Goal: Task Accomplishment & Management: Manage account settings

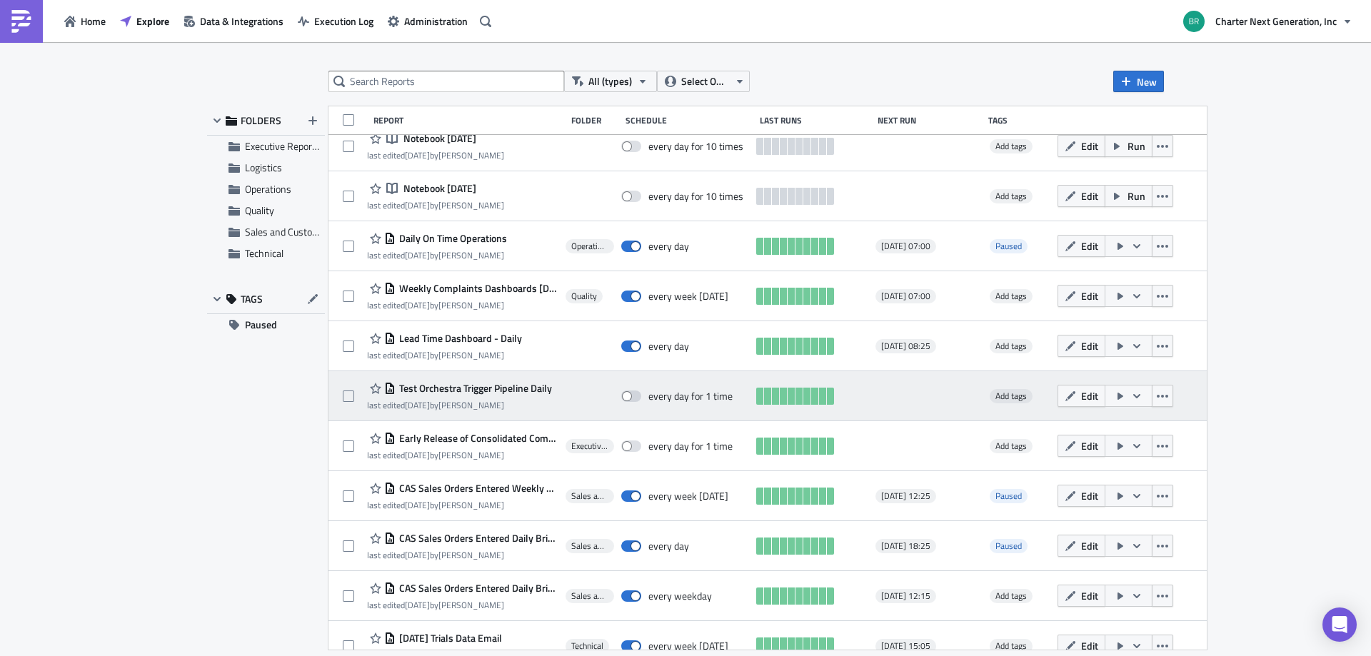
scroll to position [214, 0]
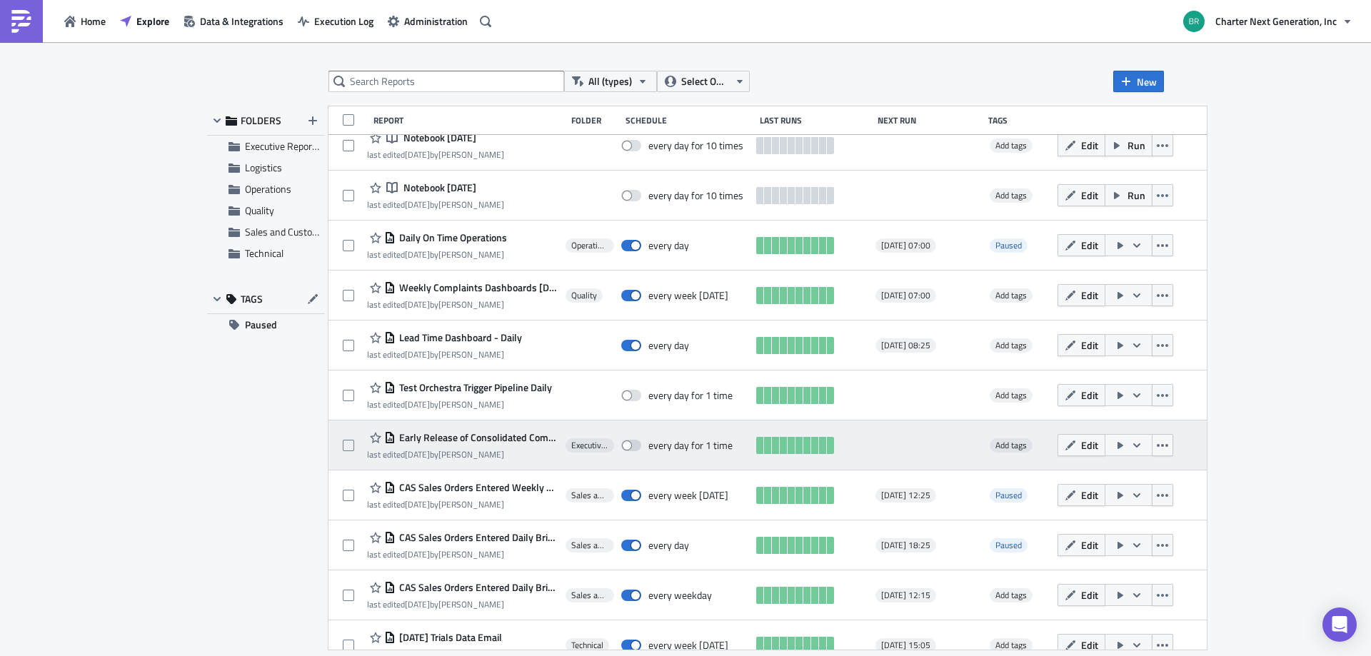
click at [1145, 446] on button "button" at bounding box center [1129, 445] width 48 height 22
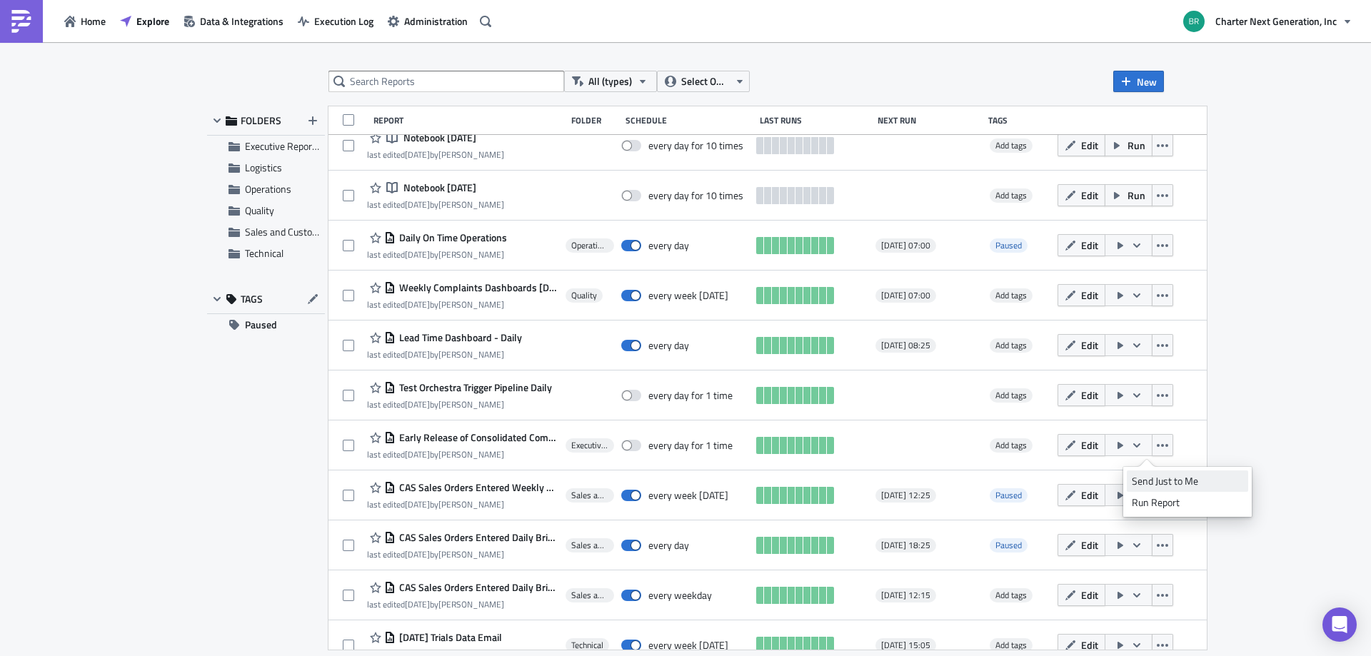
click at [1178, 476] on div "Send Just to Me" at bounding box center [1187, 481] width 111 height 14
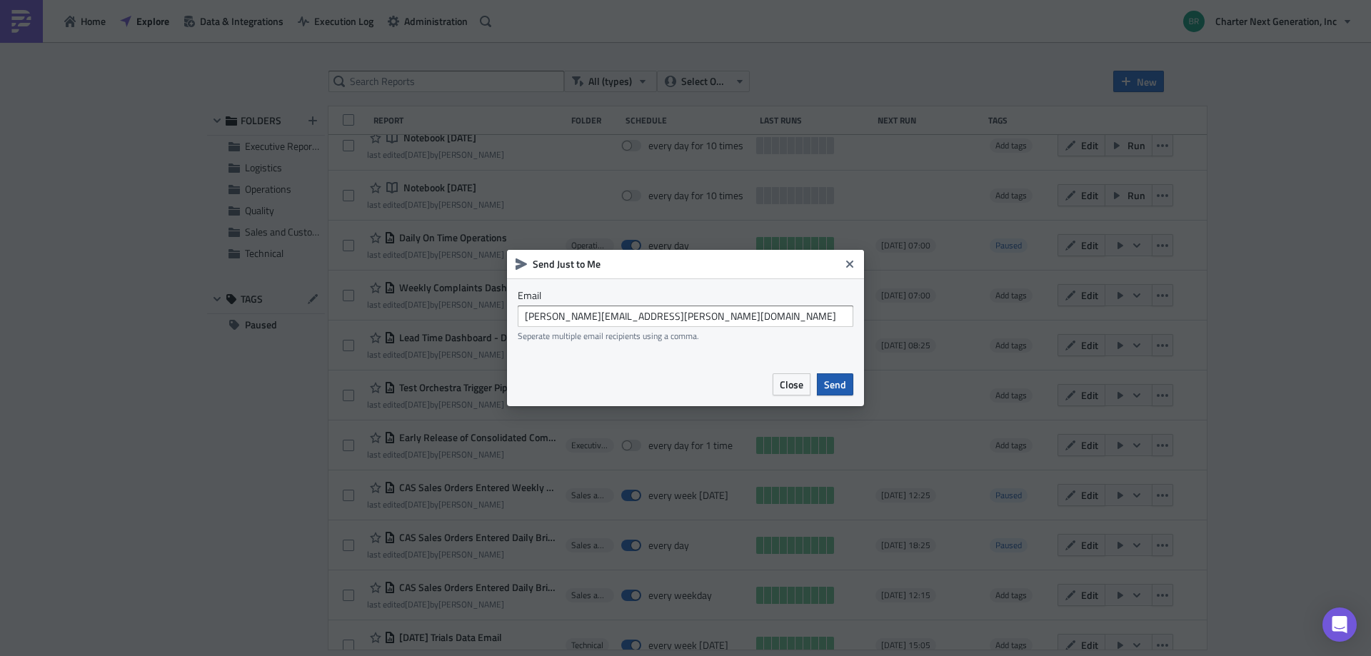
click at [830, 381] on span "Send" at bounding box center [835, 384] width 22 height 15
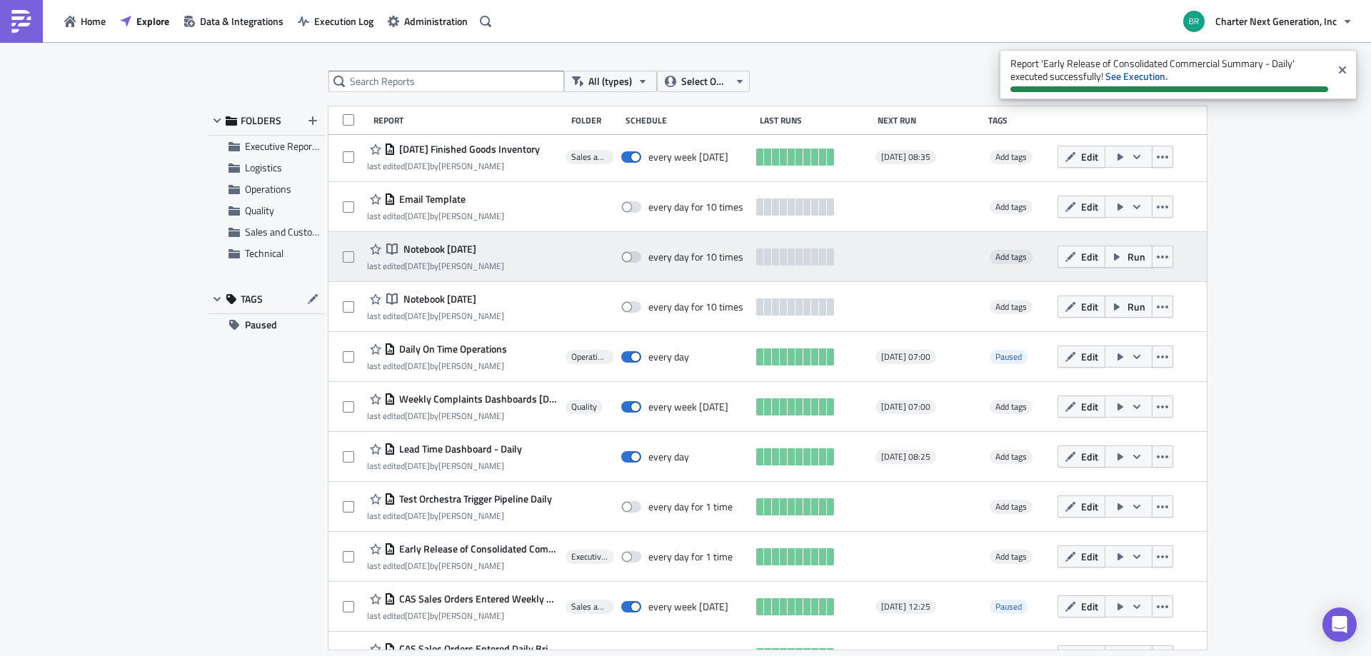
scroll to position [0, 0]
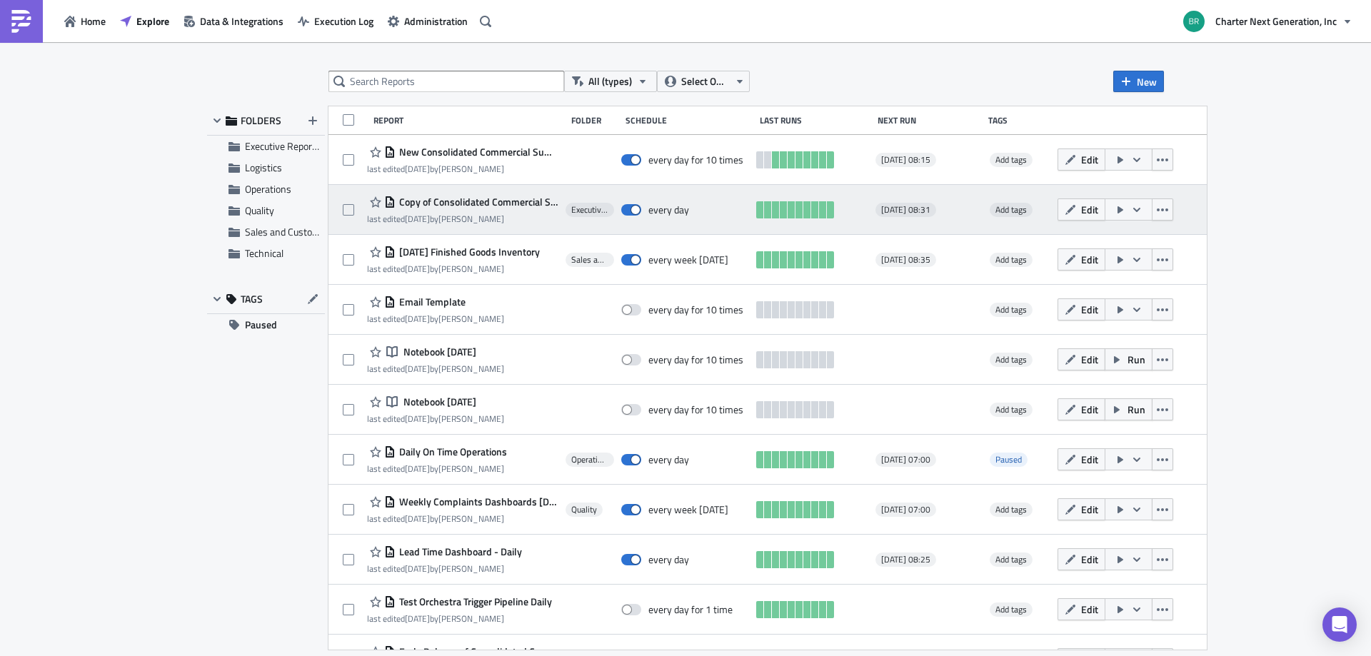
click at [1150, 216] on button "button" at bounding box center [1129, 210] width 48 height 22
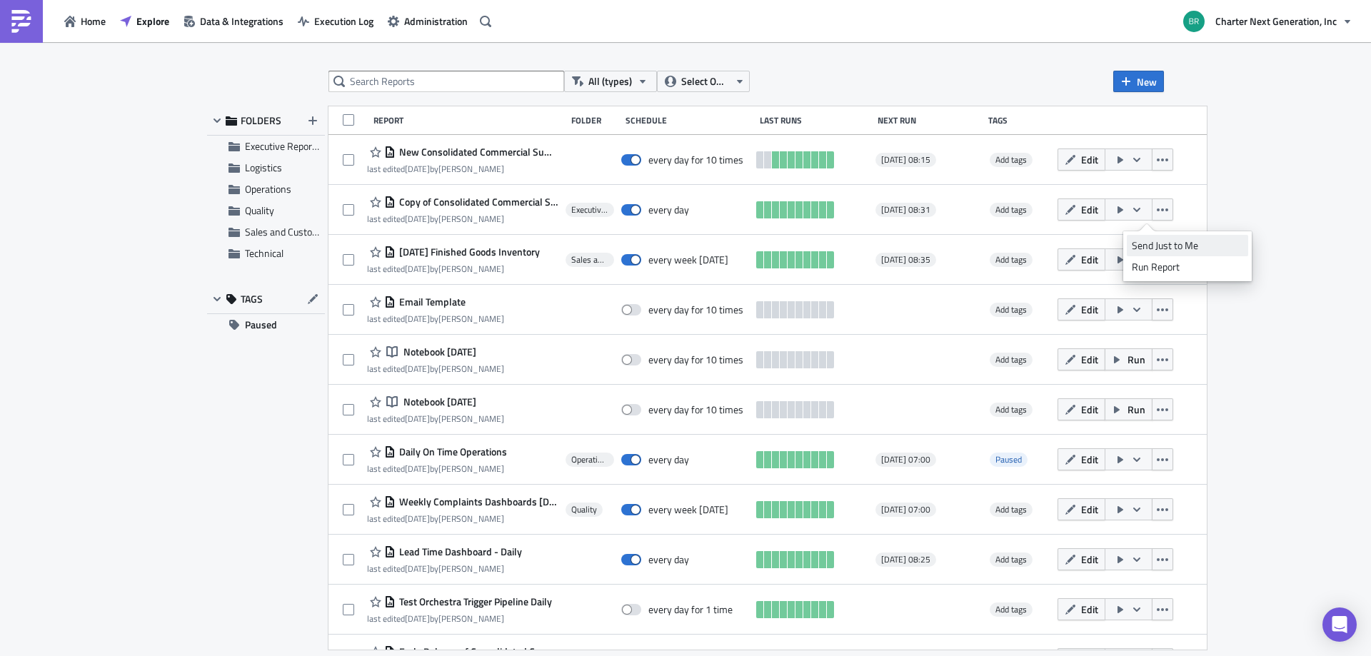
click at [1157, 246] on div "Send Just to Me" at bounding box center [1187, 245] width 111 height 14
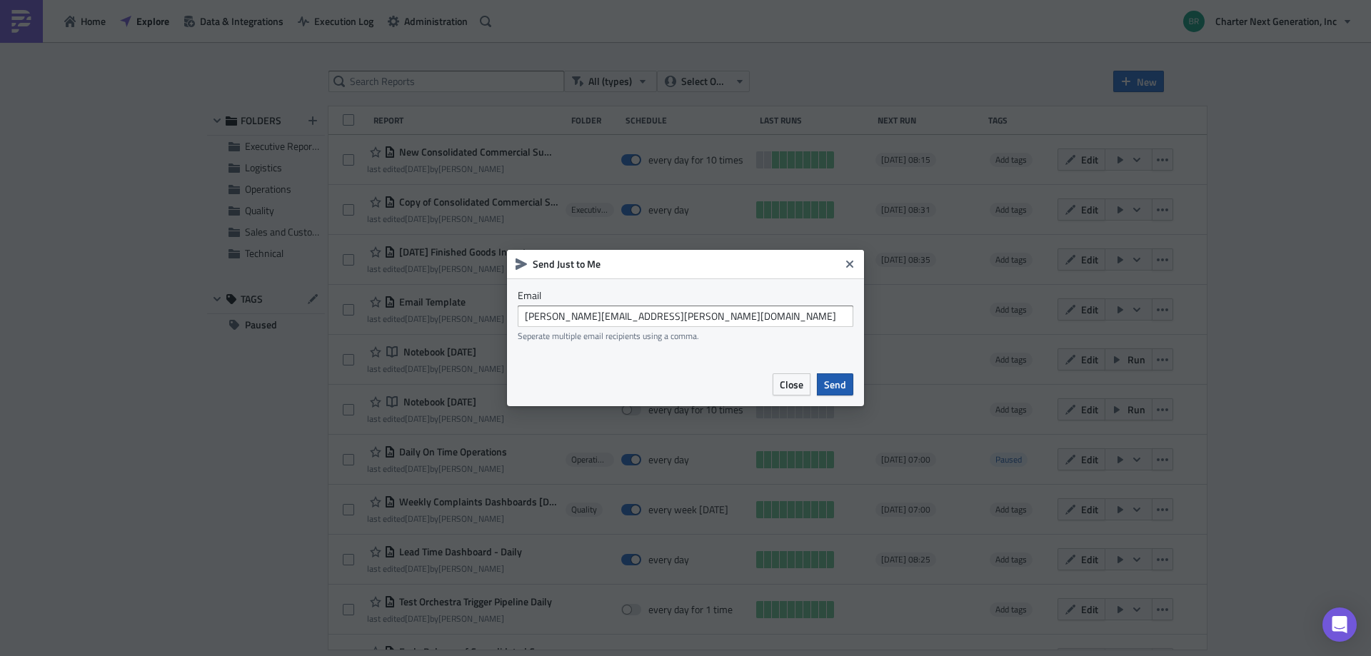
click at [844, 389] on span "Send" at bounding box center [835, 384] width 22 height 15
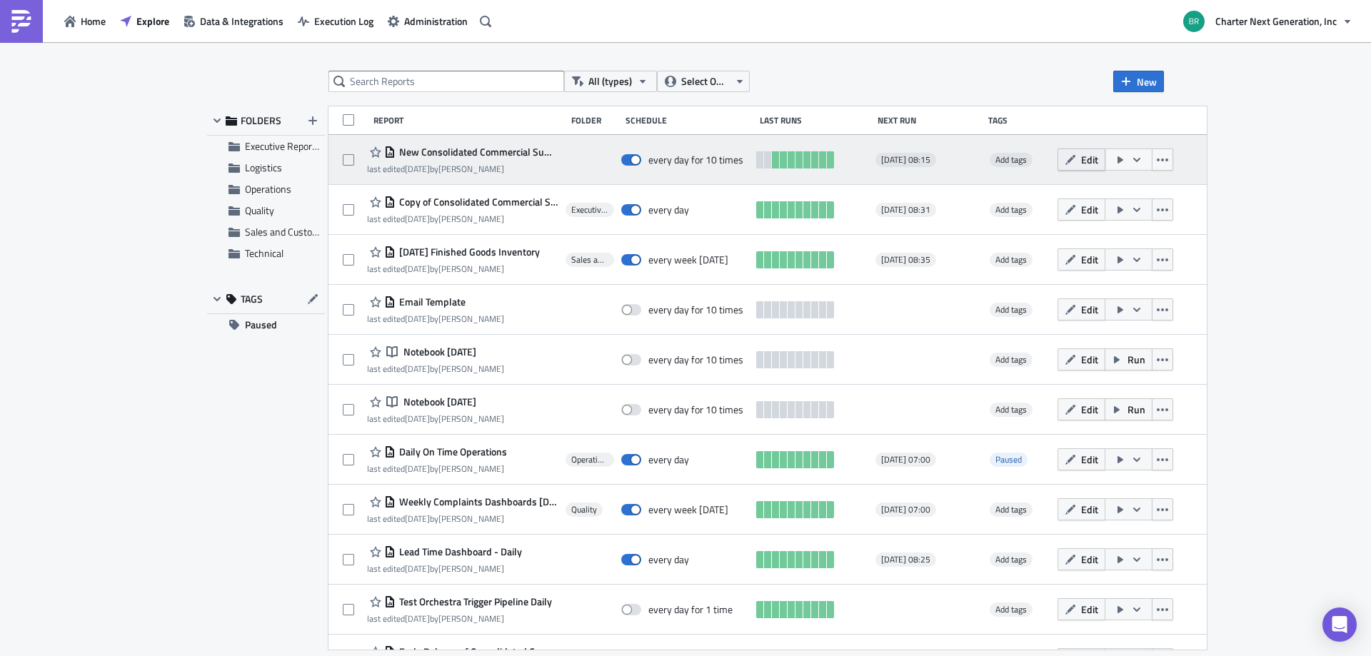
click at [1098, 157] on span "Edit" at bounding box center [1089, 159] width 17 height 15
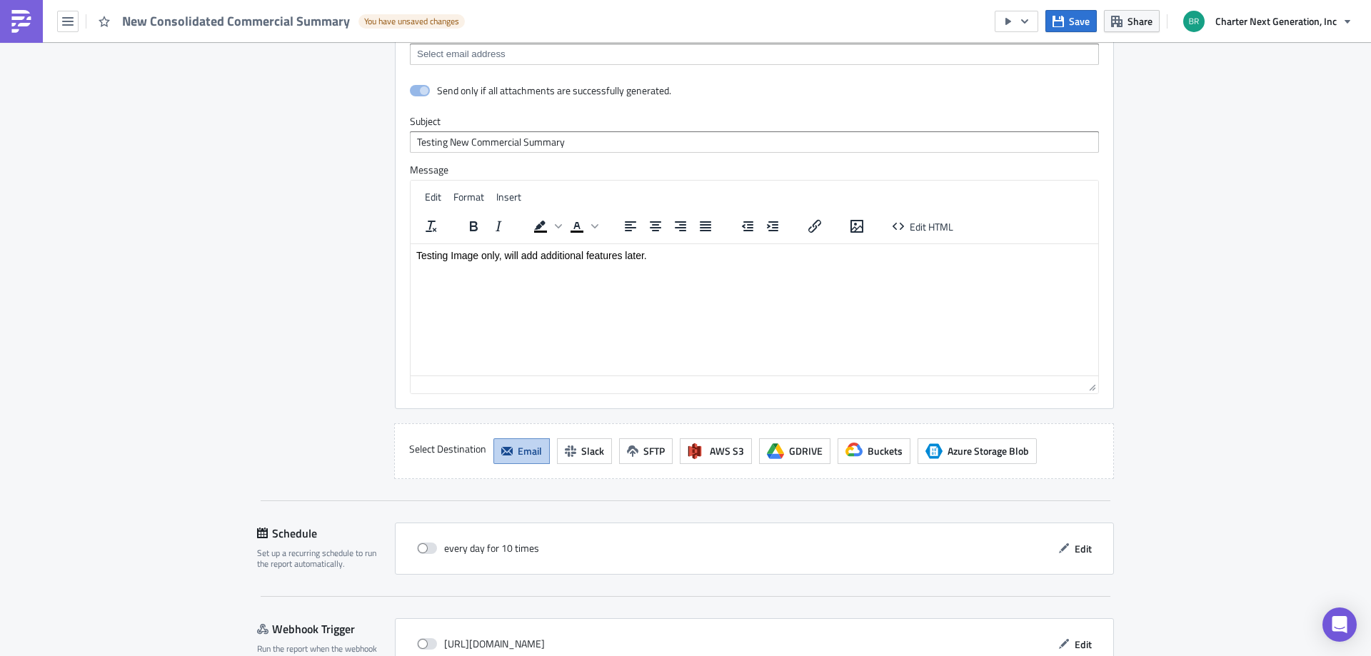
scroll to position [1247, 0]
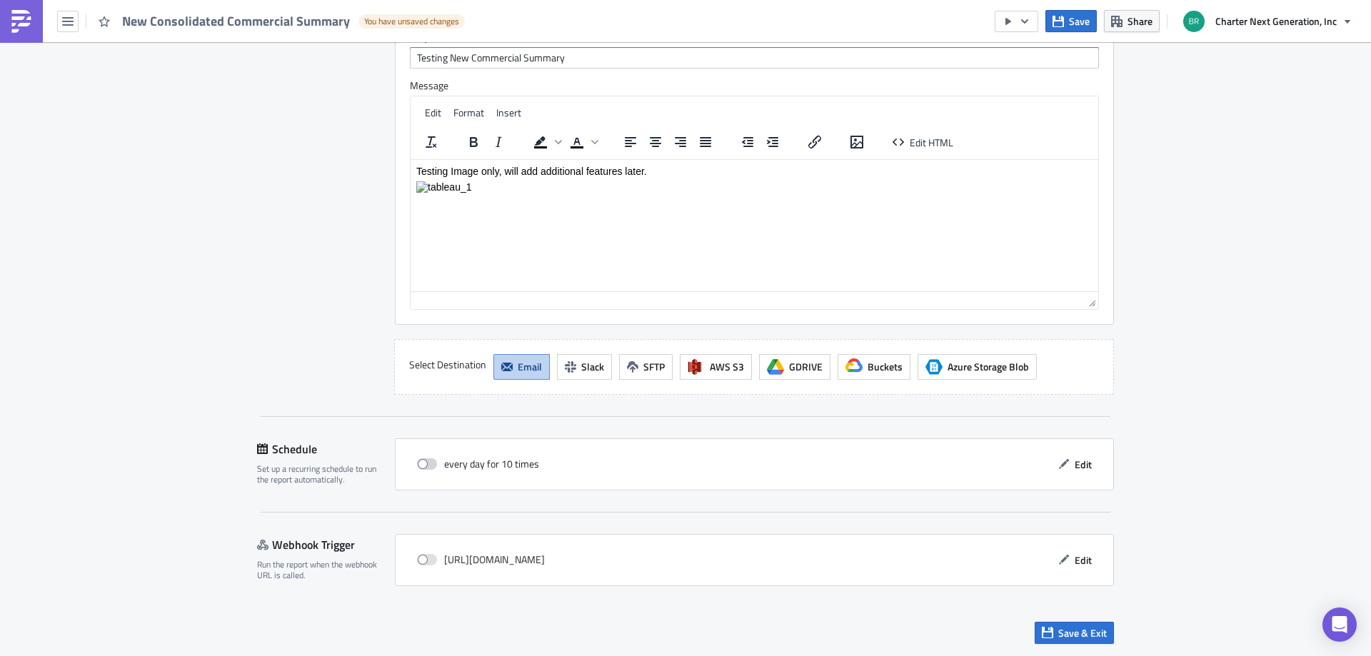
click at [417, 459] on span at bounding box center [427, 463] width 20 height 11
click at [420, 460] on input "checkbox" at bounding box center [424, 464] width 9 height 9
checkbox input "true"
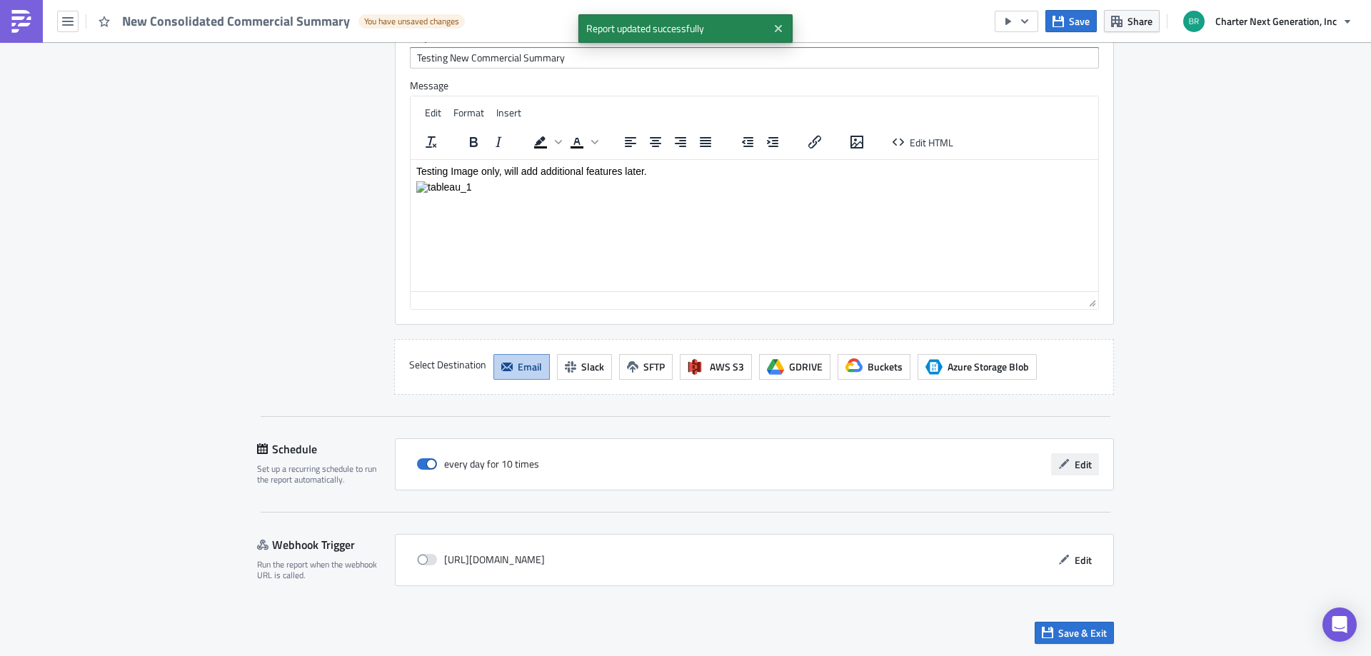
click at [1075, 458] on span "Edit" at bounding box center [1083, 464] width 17 height 15
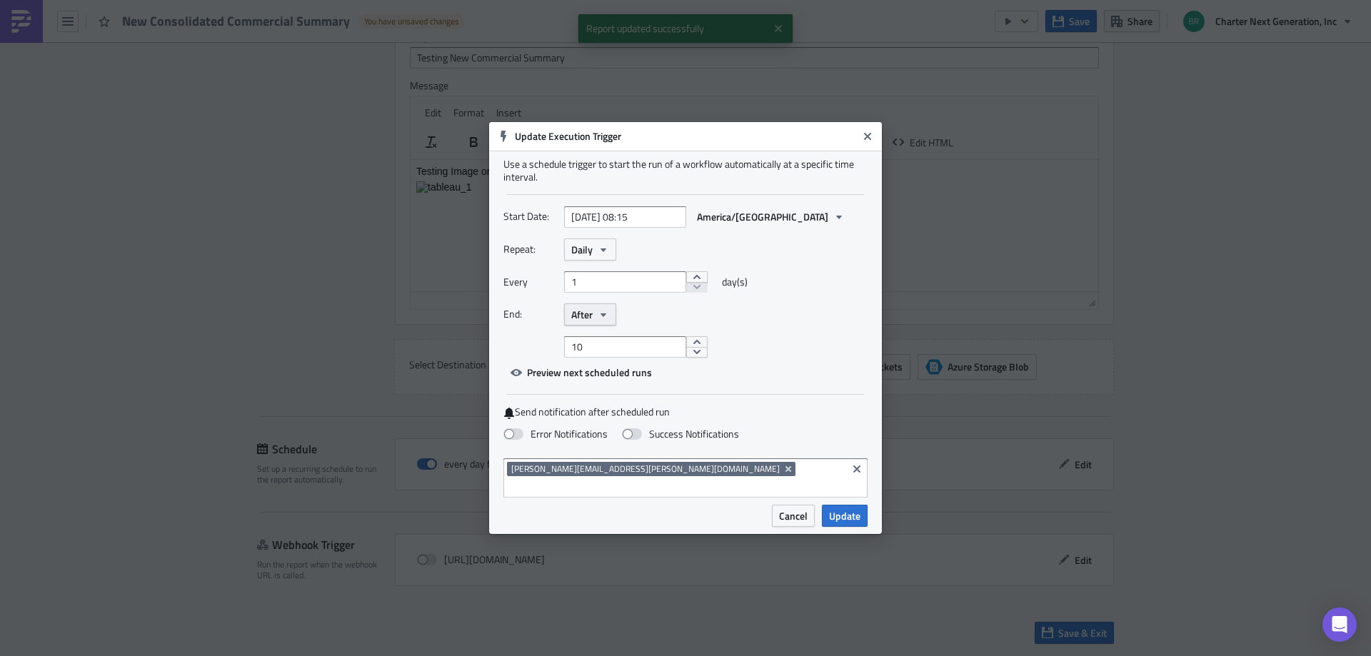
click at [591, 322] on span "After" at bounding box center [581, 314] width 21 height 15
click at [592, 347] on div "Never" at bounding box center [632, 340] width 119 height 14
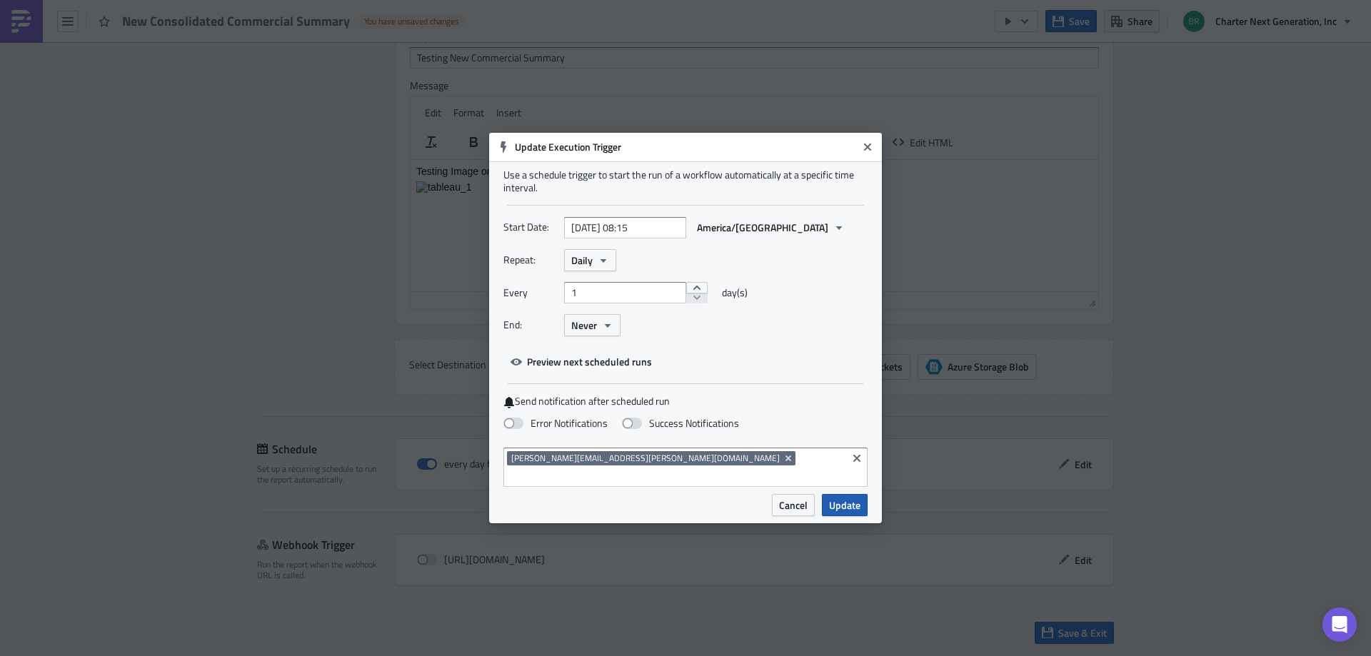
click at [847, 498] on span "Update" at bounding box center [844, 505] width 31 height 15
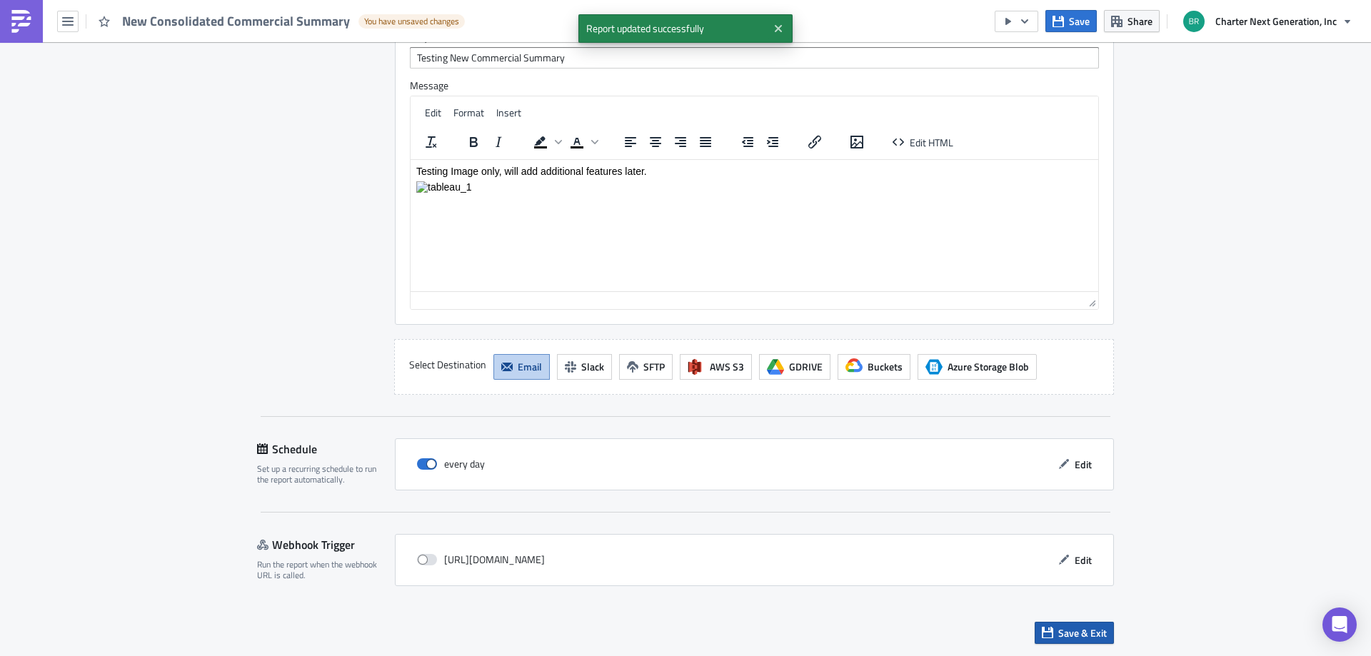
click at [1106, 642] on button "Save & Exit" at bounding box center [1074, 633] width 79 height 22
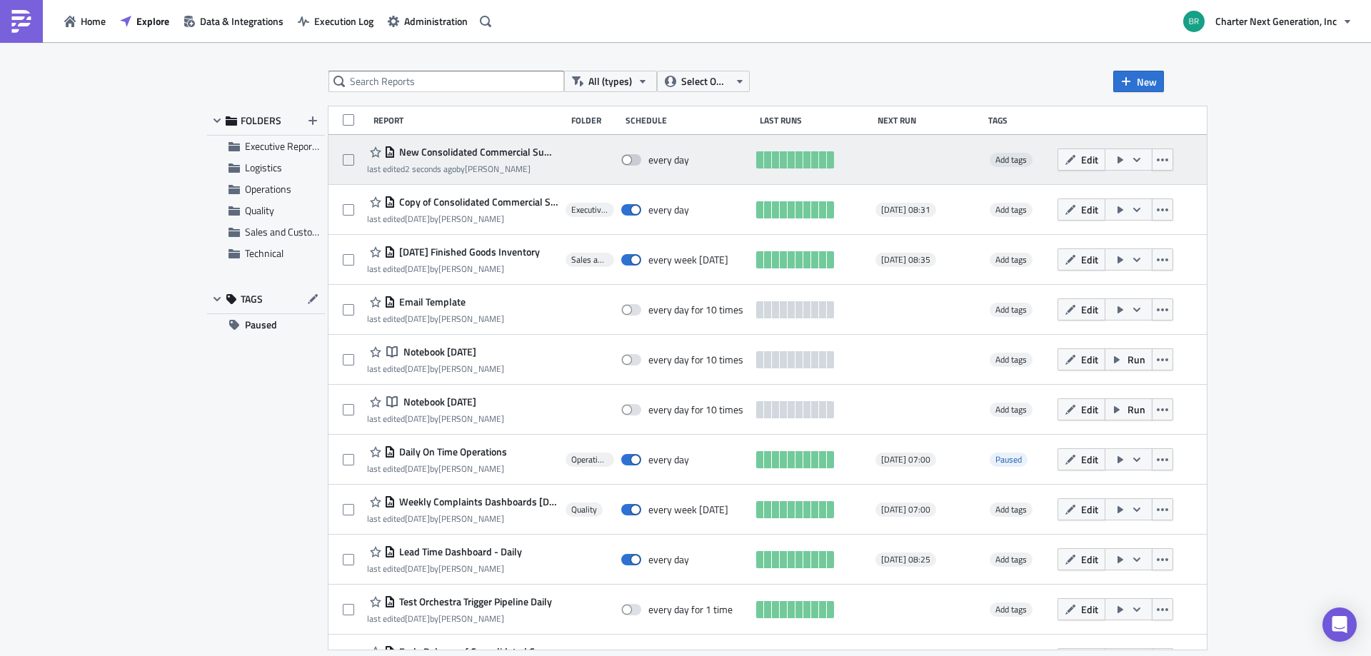
click at [634, 156] on span at bounding box center [631, 159] width 20 height 11
click at [633, 156] on input "checkbox" at bounding box center [628, 160] width 9 height 9
checkbox input "true"
click at [1098, 164] on span "Edit" at bounding box center [1089, 159] width 17 height 15
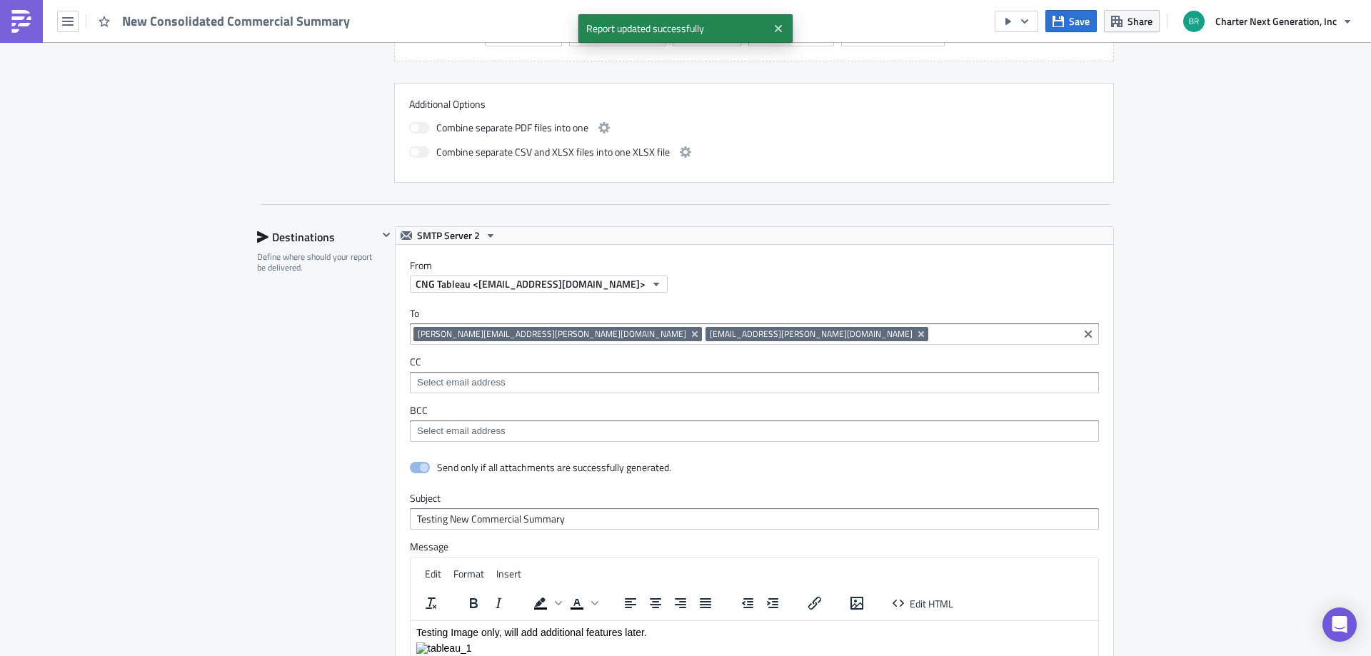
scroll to position [1247, 0]
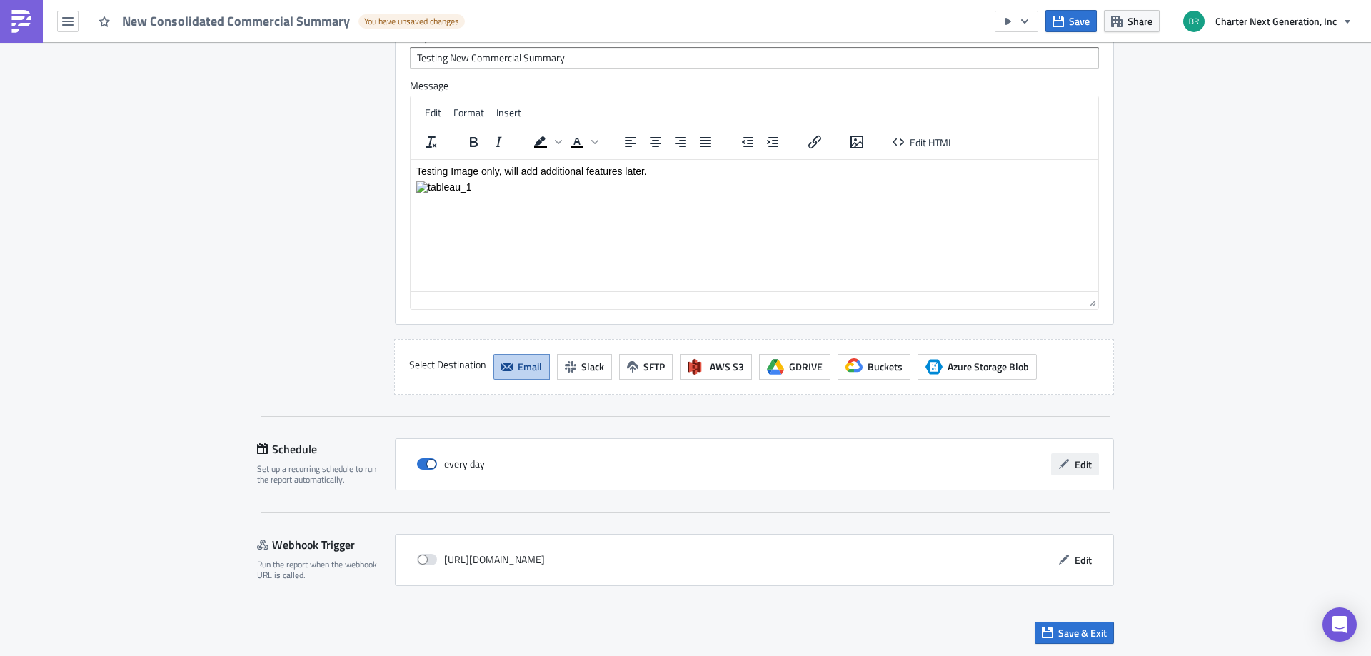
click at [1076, 455] on button "Edit" at bounding box center [1075, 464] width 48 height 22
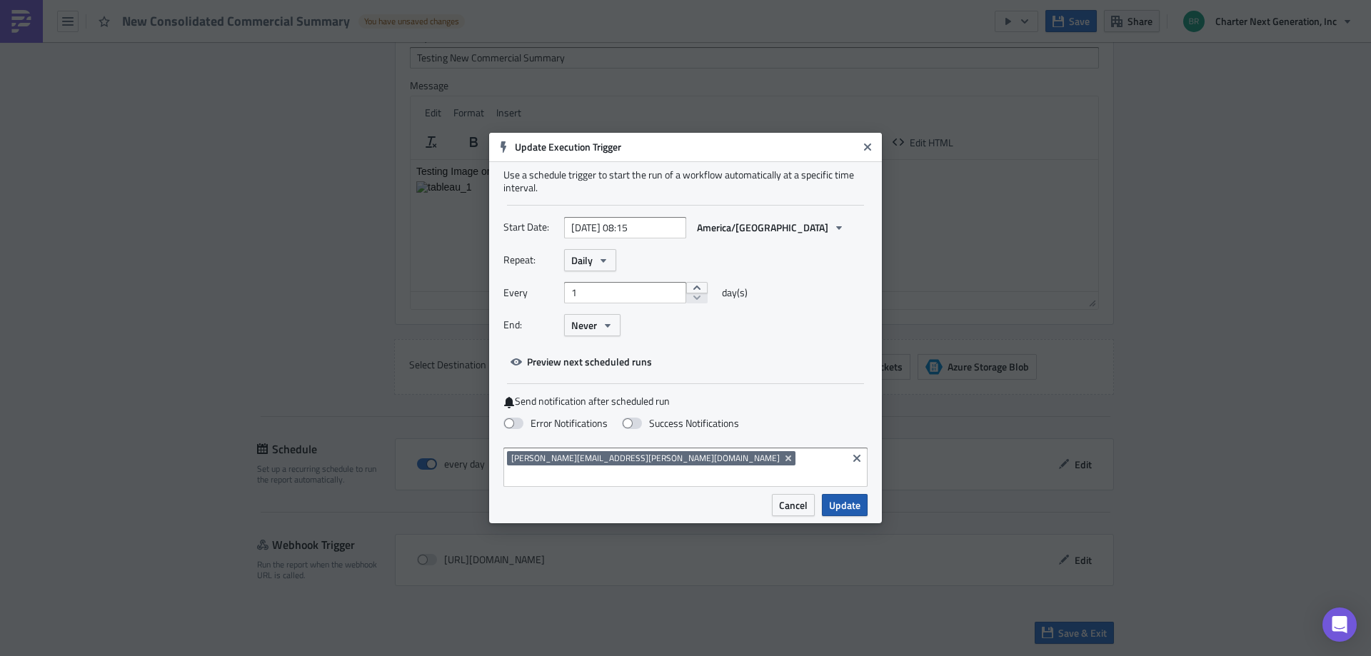
click at [847, 499] on span "Update" at bounding box center [844, 505] width 31 height 15
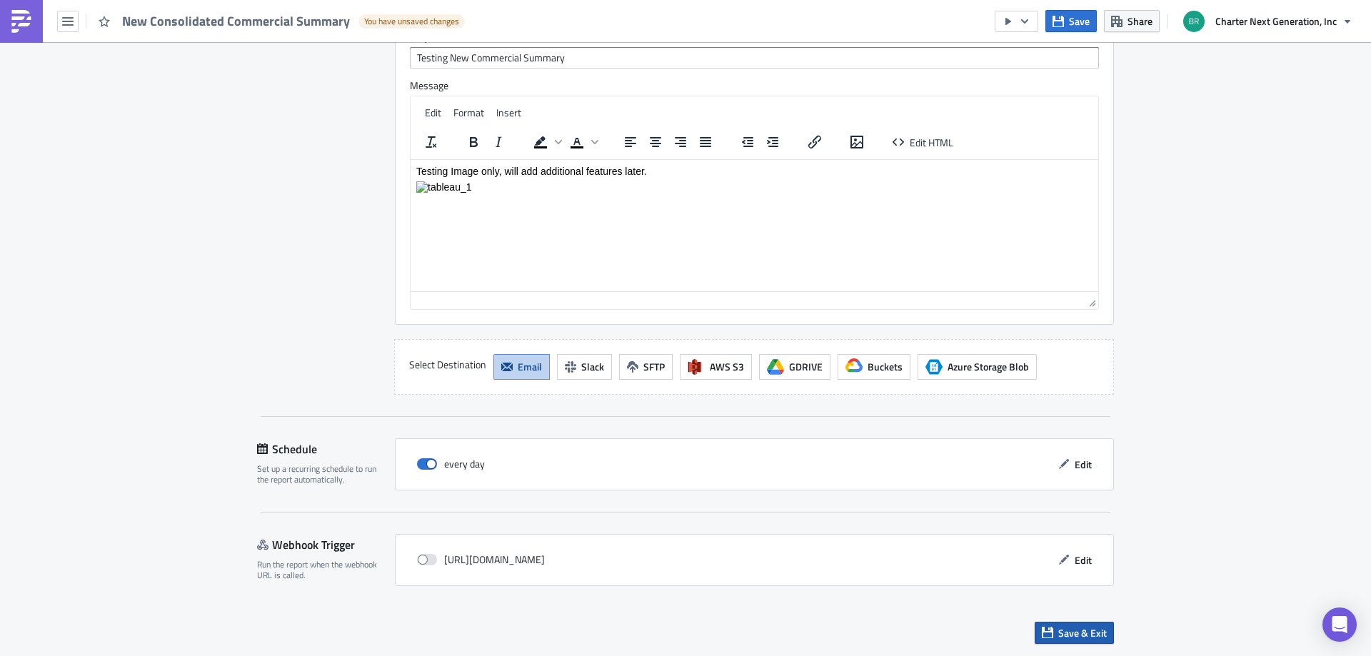
click at [1058, 626] on span "Save & Exit" at bounding box center [1082, 633] width 49 height 15
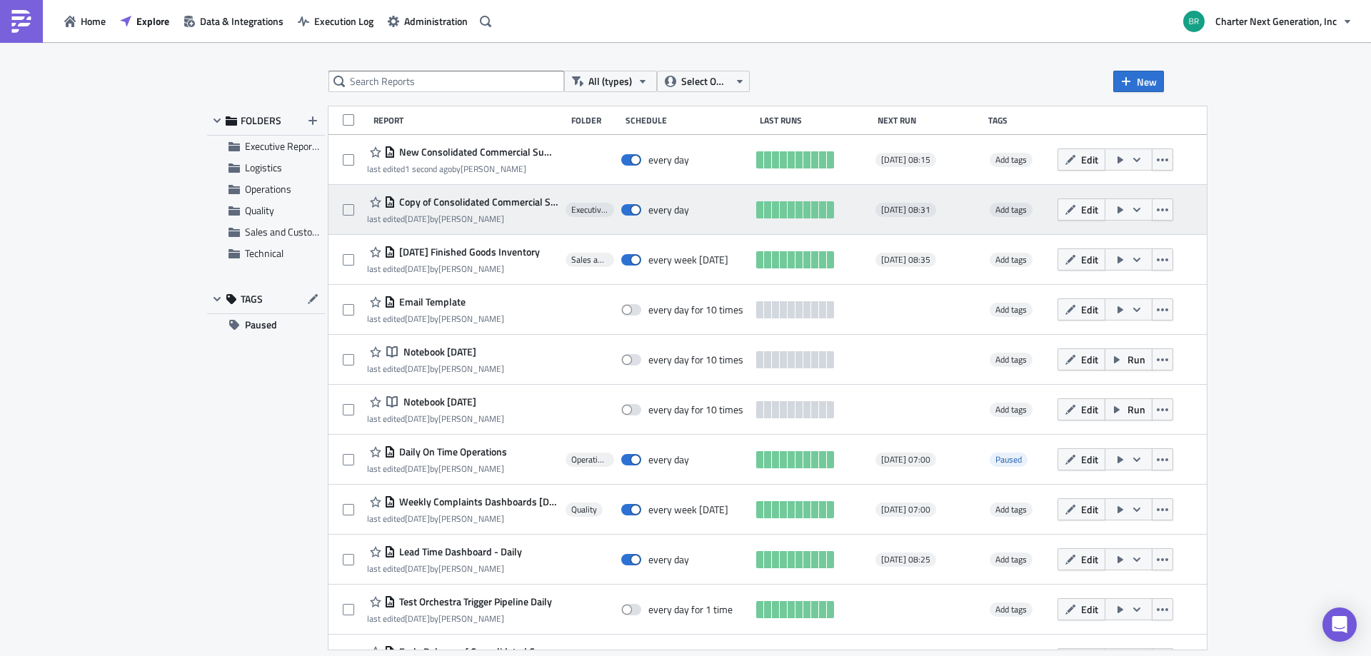
click at [1142, 212] on icon "button" at bounding box center [1136, 209] width 11 height 11
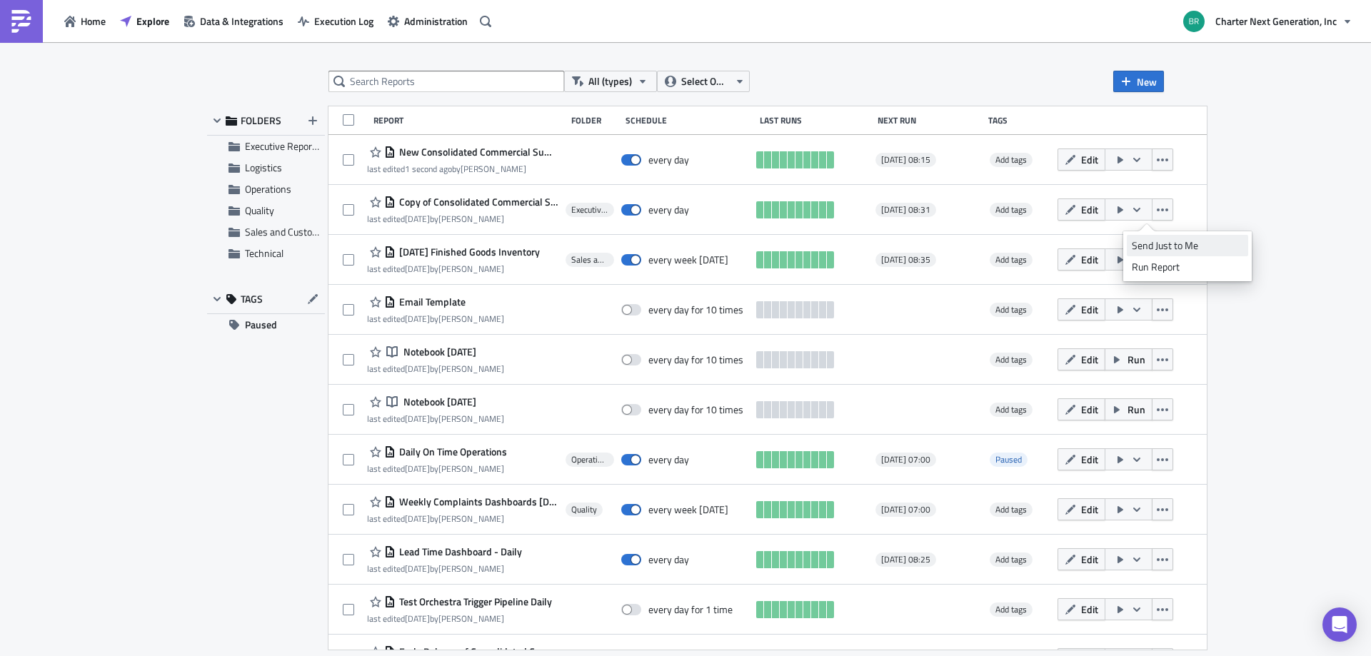
click at [1157, 248] on div "Send Just to Me" at bounding box center [1187, 245] width 111 height 14
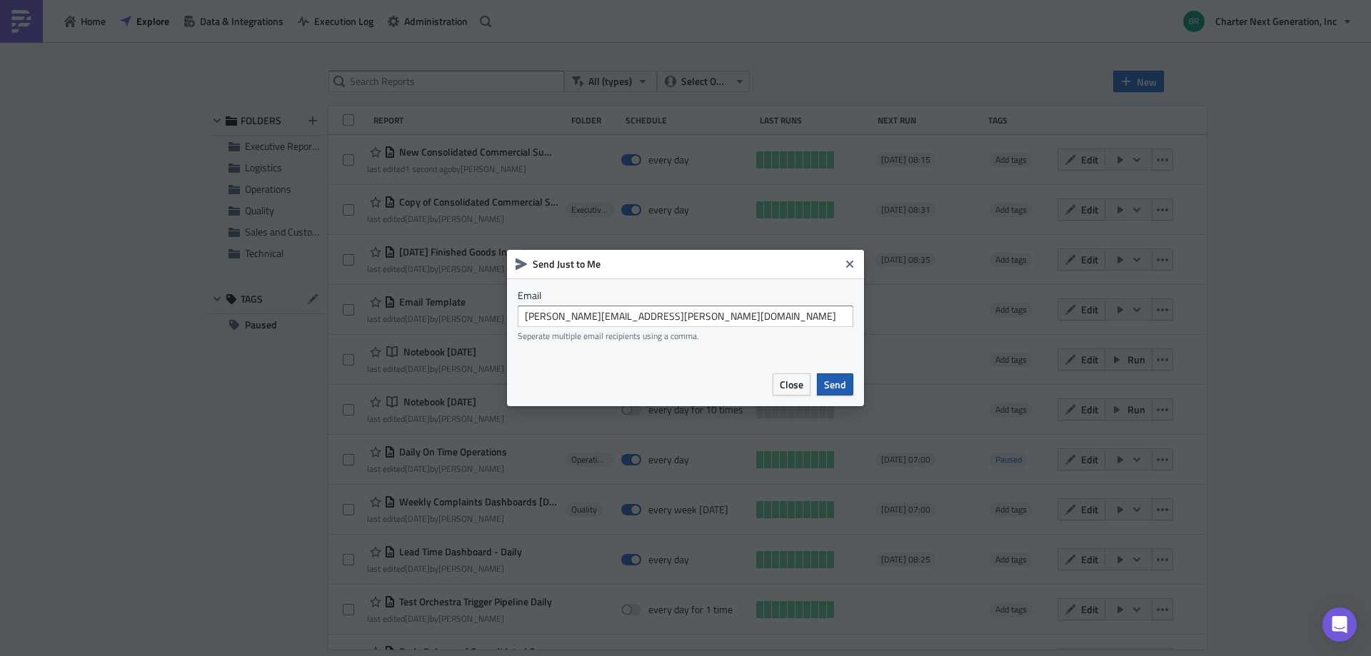
click at [839, 381] on span "Send" at bounding box center [835, 384] width 22 height 15
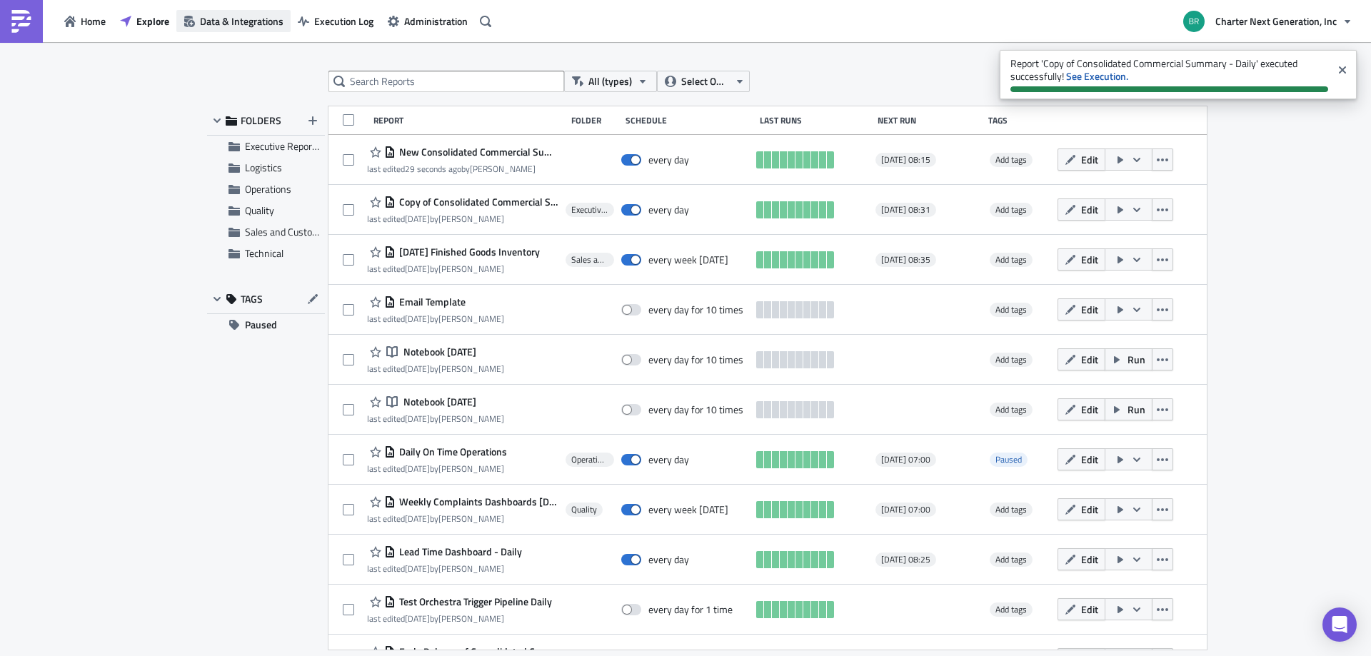
click at [231, 24] on span "Data & Integrations" at bounding box center [242, 21] width 84 height 15
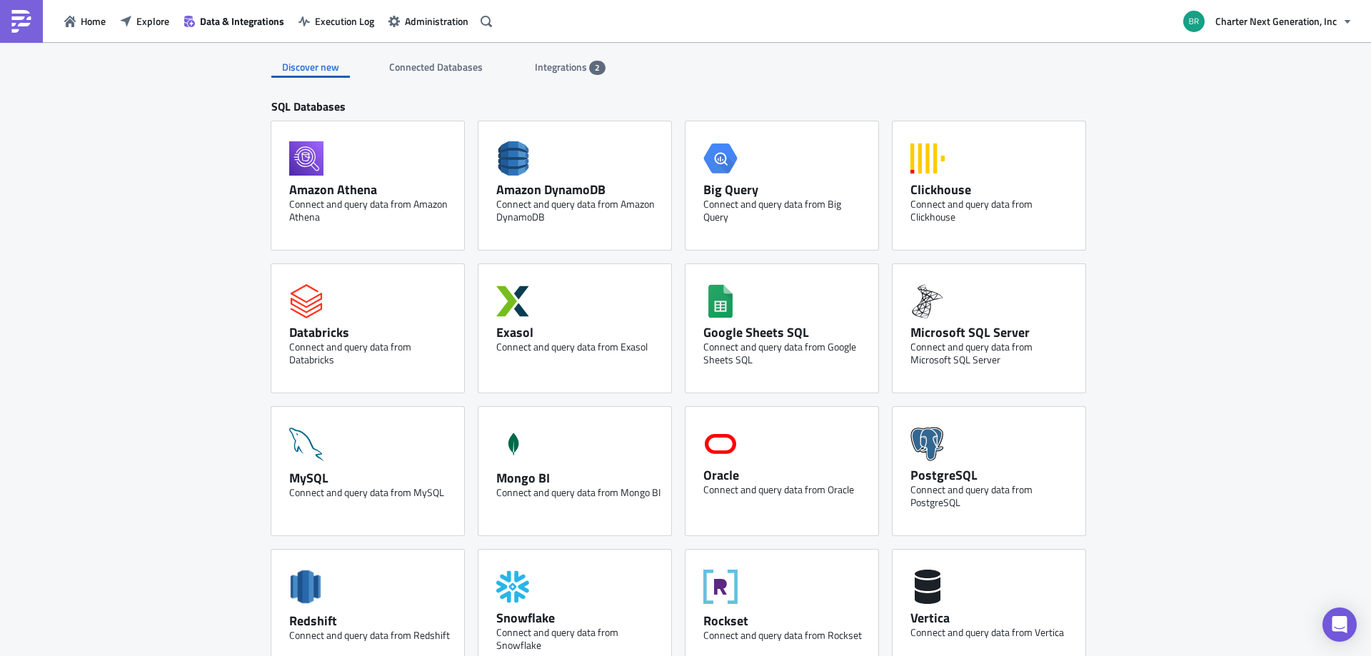
click at [589, 65] on span "2" at bounding box center [597, 68] width 16 height 14
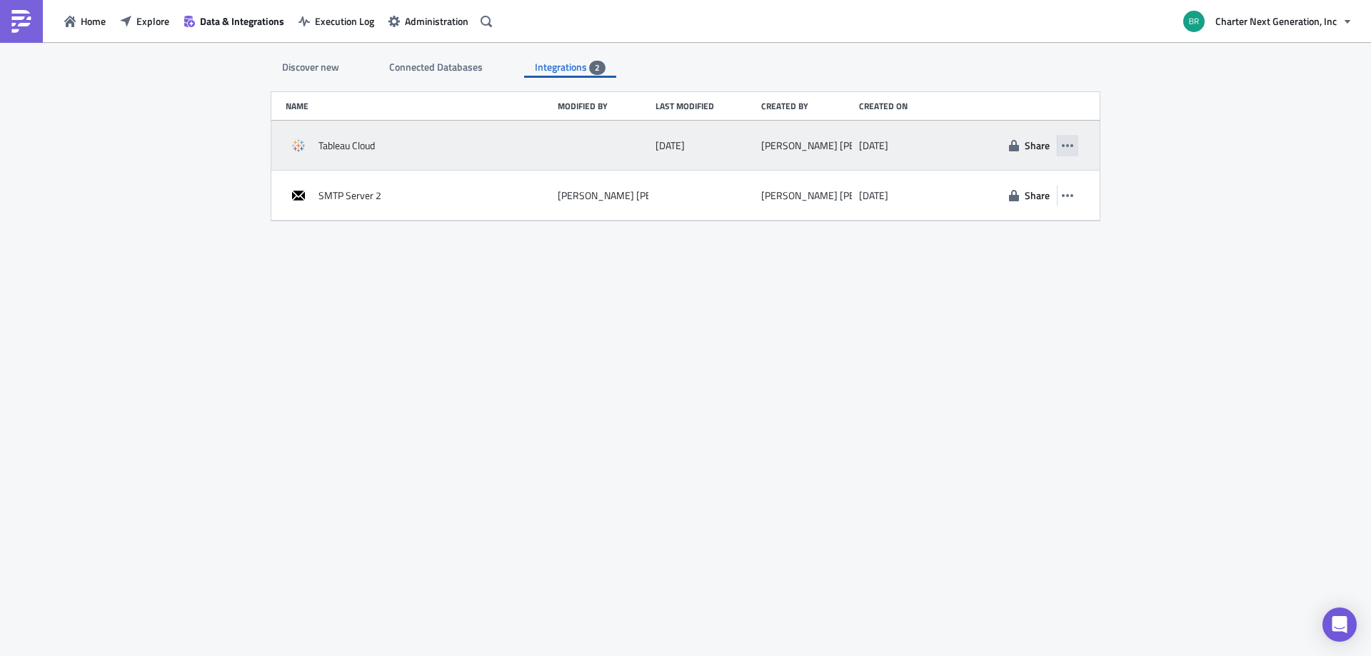
click at [1076, 141] on button "button" at bounding box center [1067, 145] width 21 height 21
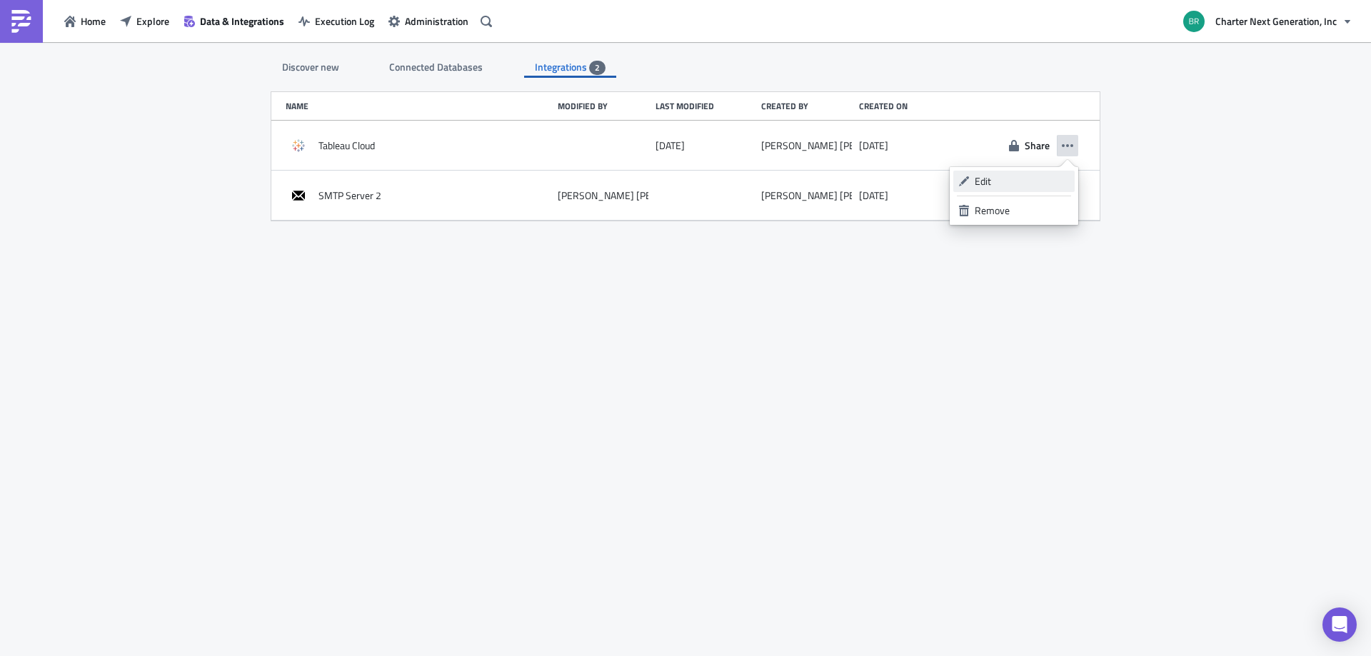
click at [1008, 184] on div "Edit" at bounding box center [1022, 181] width 95 height 14
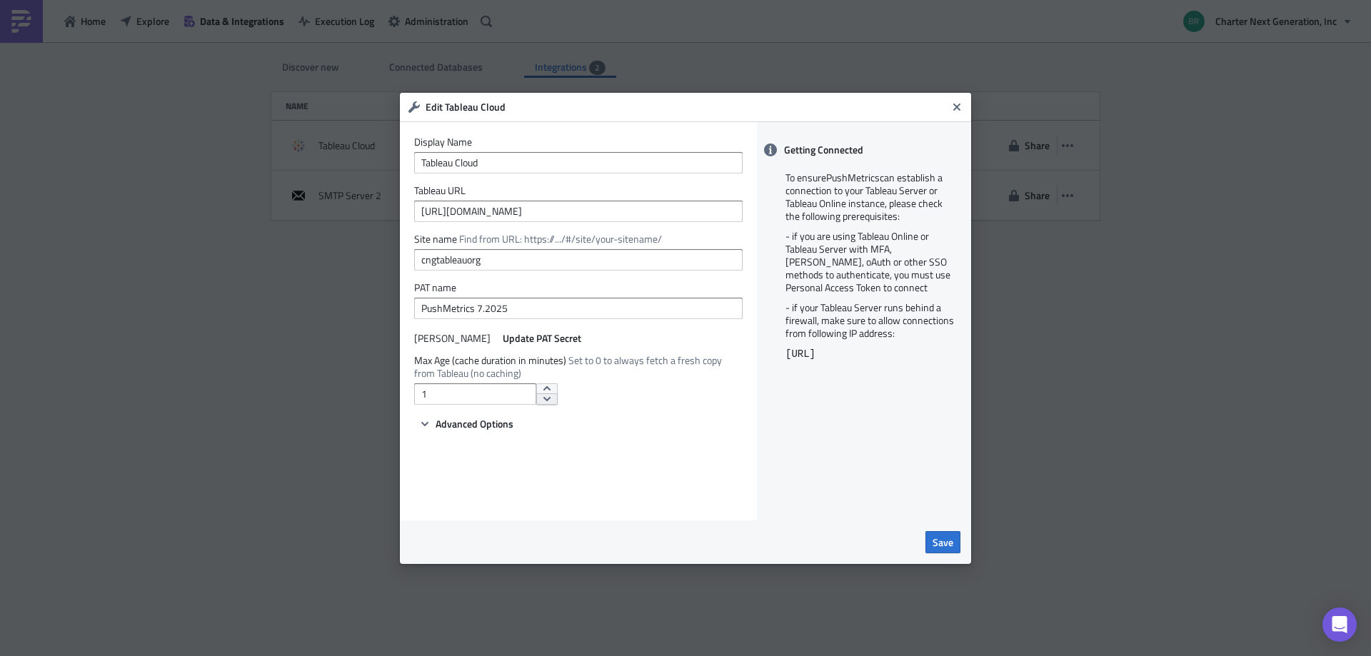
type input "0"
click at [950, 532] on button "Save" at bounding box center [942, 542] width 35 height 22
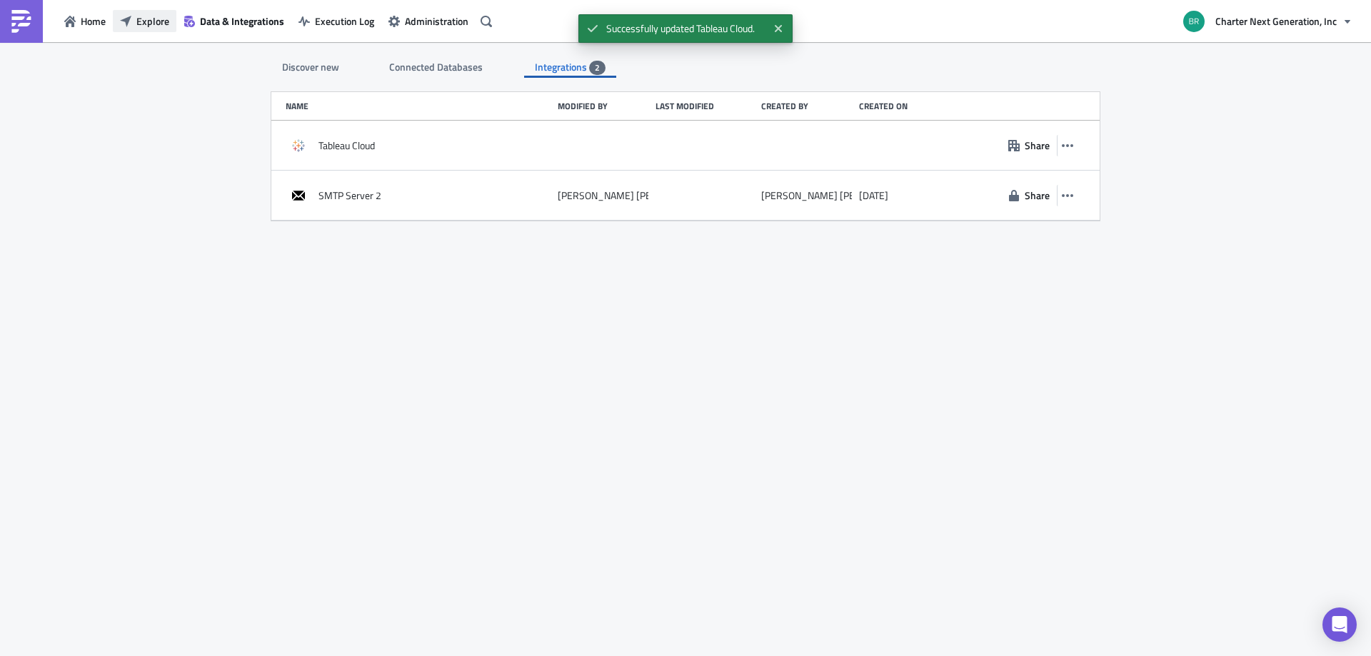
click at [154, 14] on span "Explore" at bounding box center [152, 21] width 33 height 15
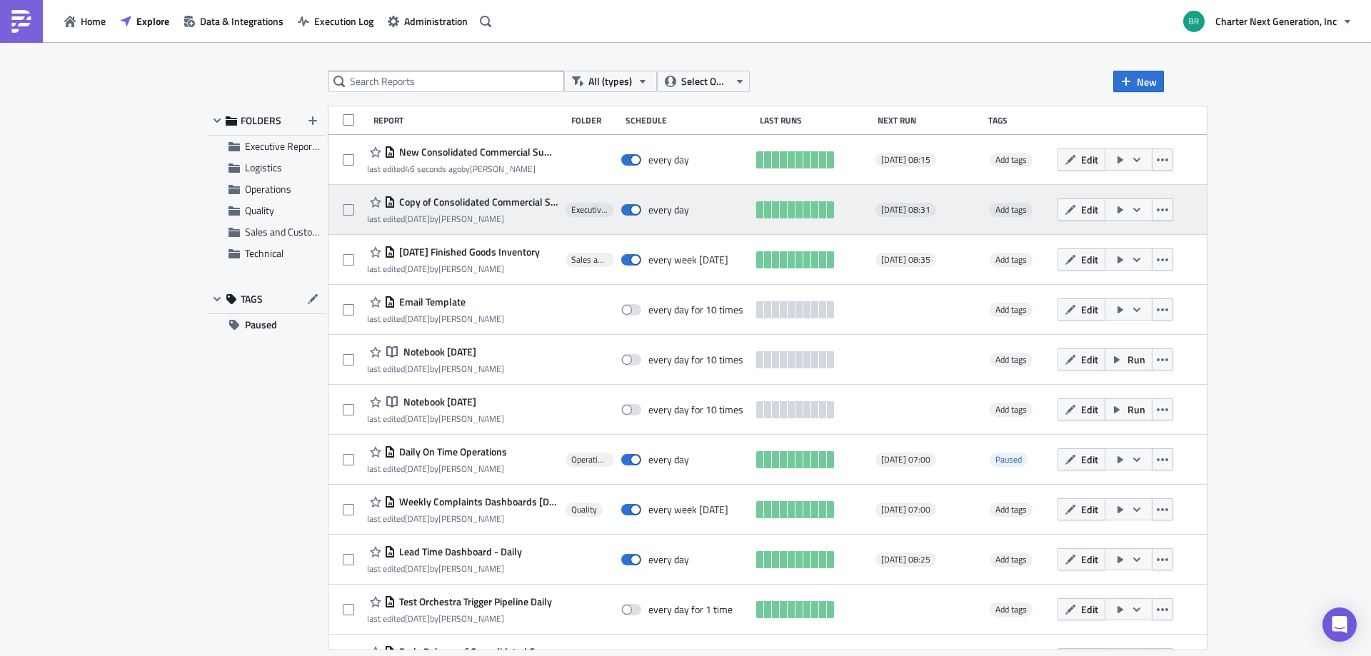
click at [1142, 206] on icon "button" at bounding box center [1136, 209] width 11 height 11
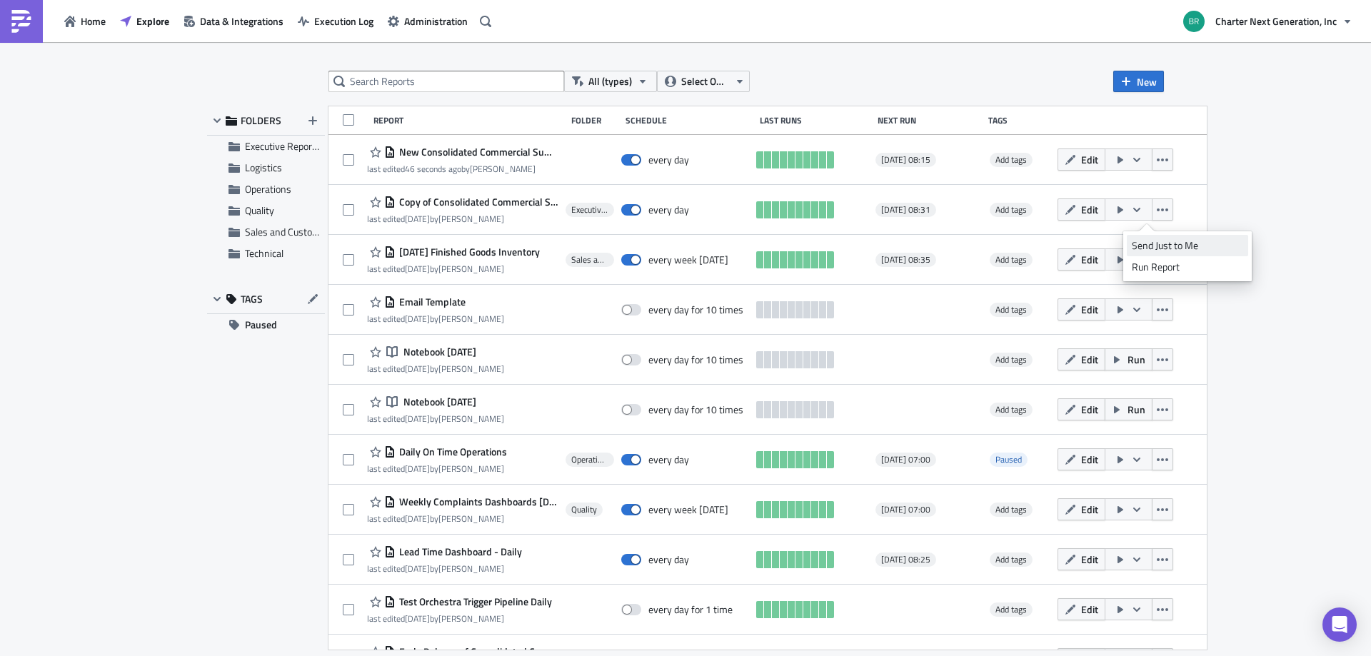
click at [1171, 241] on div "Send Just to Me" at bounding box center [1187, 245] width 111 height 14
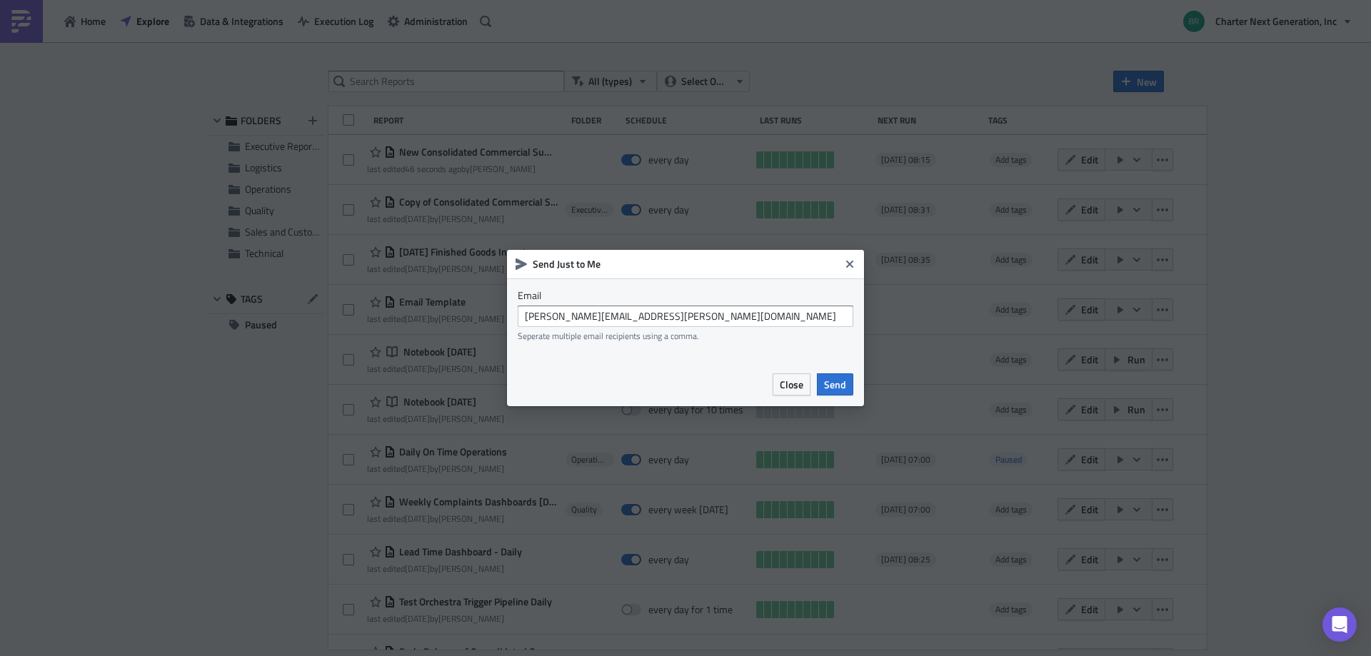
click at [848, 371] on div "Close Send" at bounding box center [685, 385] width 357 height 44
click at [849, 376] on button "Send" at bounding box center [835, 384] width 36 height 22
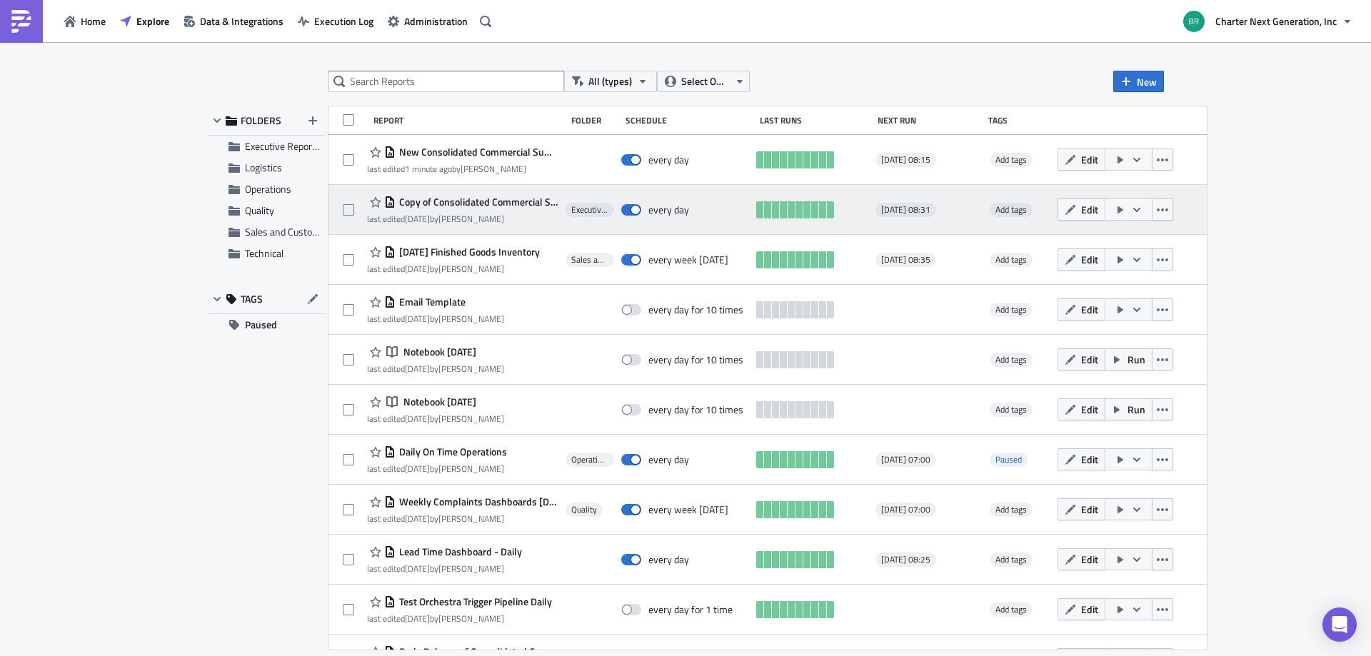
click at [1142, 209] on icon "button" at bounding box center [1136, 209] width 11 height 11
click at [1142, 198] on div "Edit" at bounding box center [1122, 210] width 128 height 29
click at [1142, 206] on icon "button" at bounding box center [1136, 209] width 11 height 11
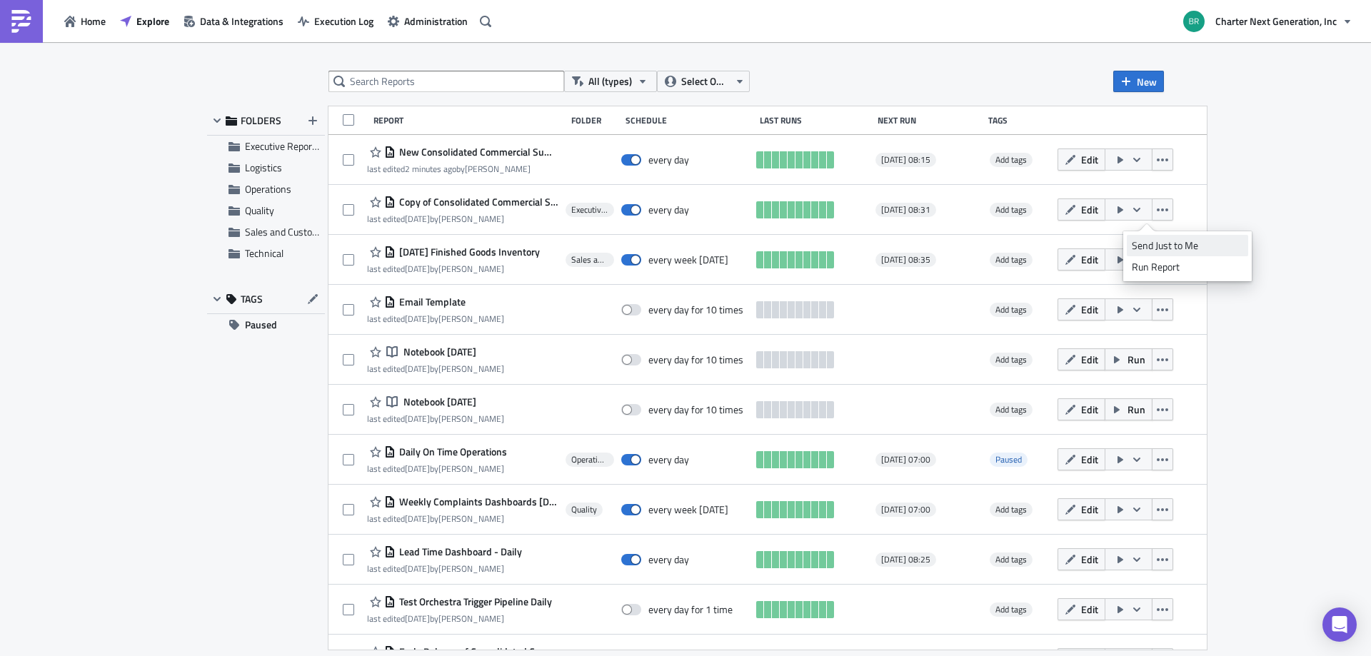
click at [1147, 241] on div "Send Just to Me" at bounding box center [1187, 245] width 111 height 14
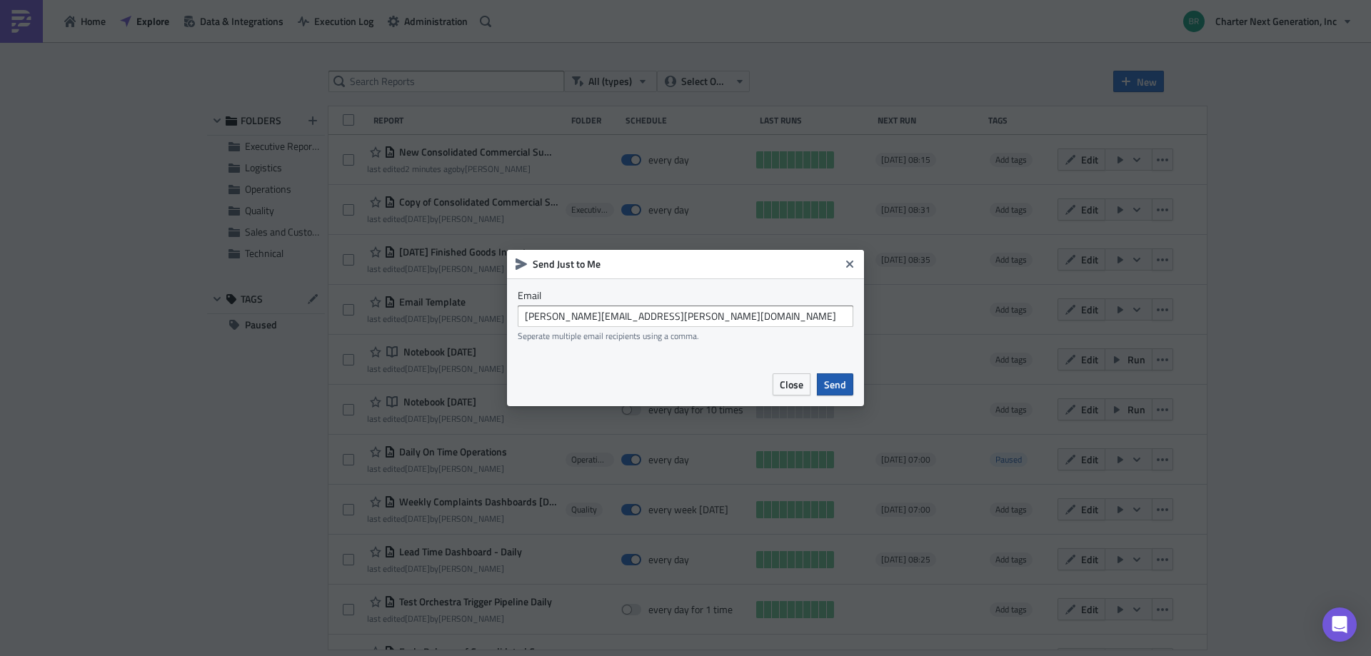
click at [835, 386] on span "Send" at bounding box center [835, 384] width 22 height 15
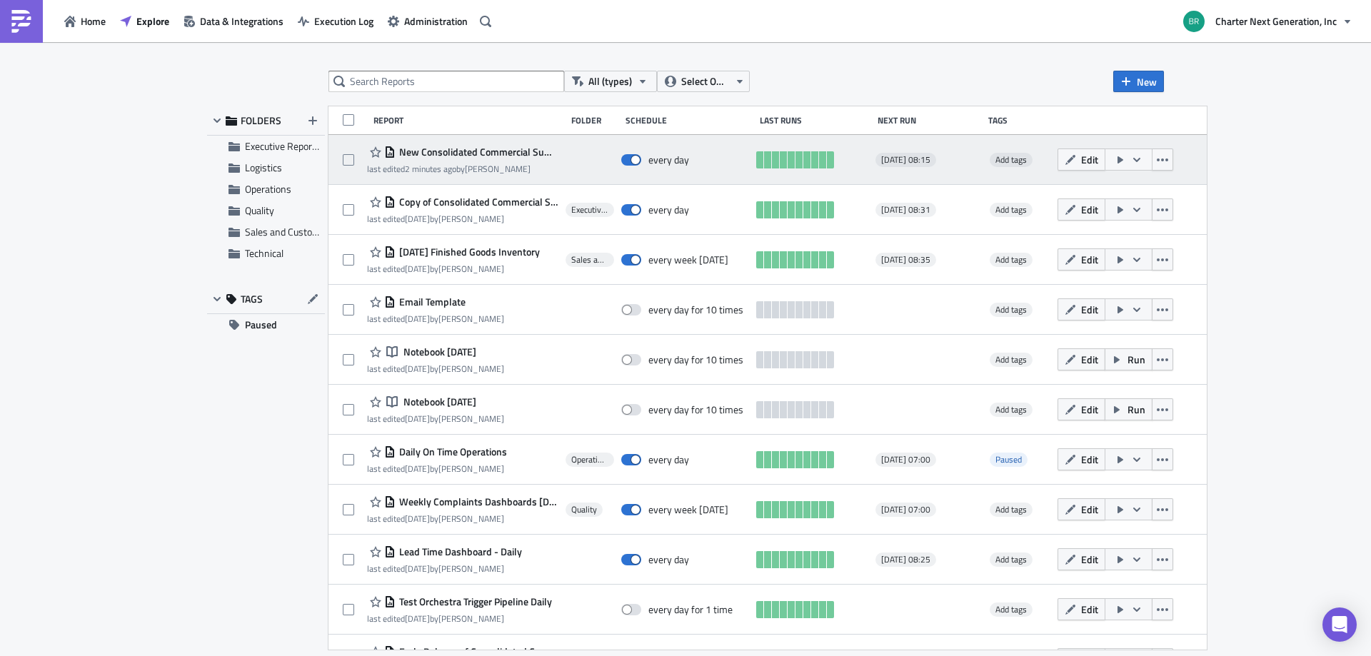
click at [1150, 150] on button "button" at bounding box center [1129, 160] width 48 height 22
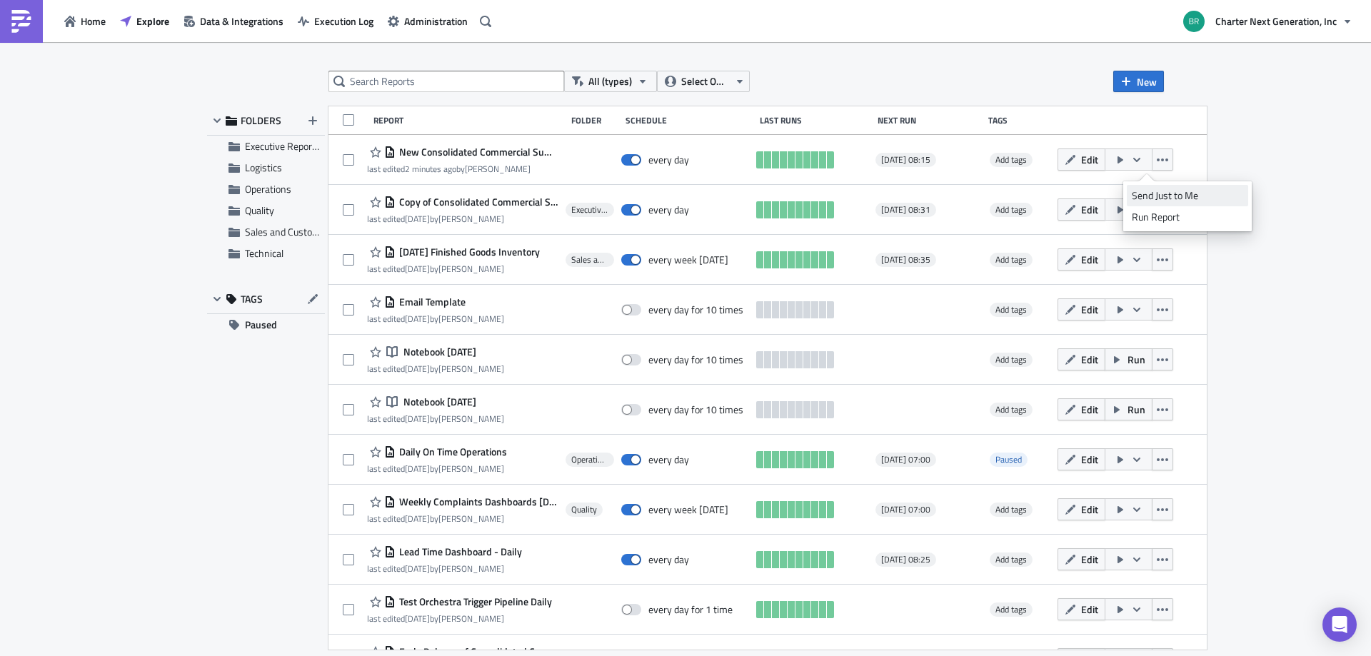
click at [1149, 191] on div "Send Just to Me" at bounding box center [1187, 196] width 111 height 14
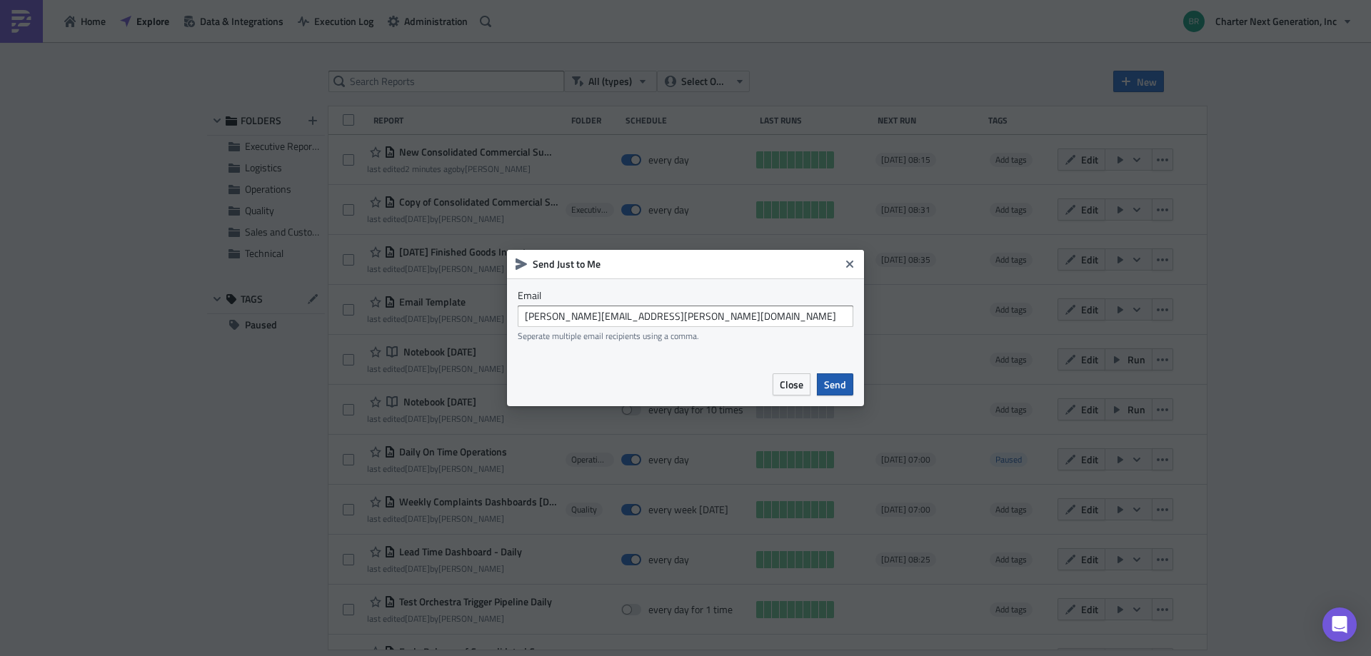
click at [845, 381] on span "Send" at bounding box center [835, 384] width 22 height 15
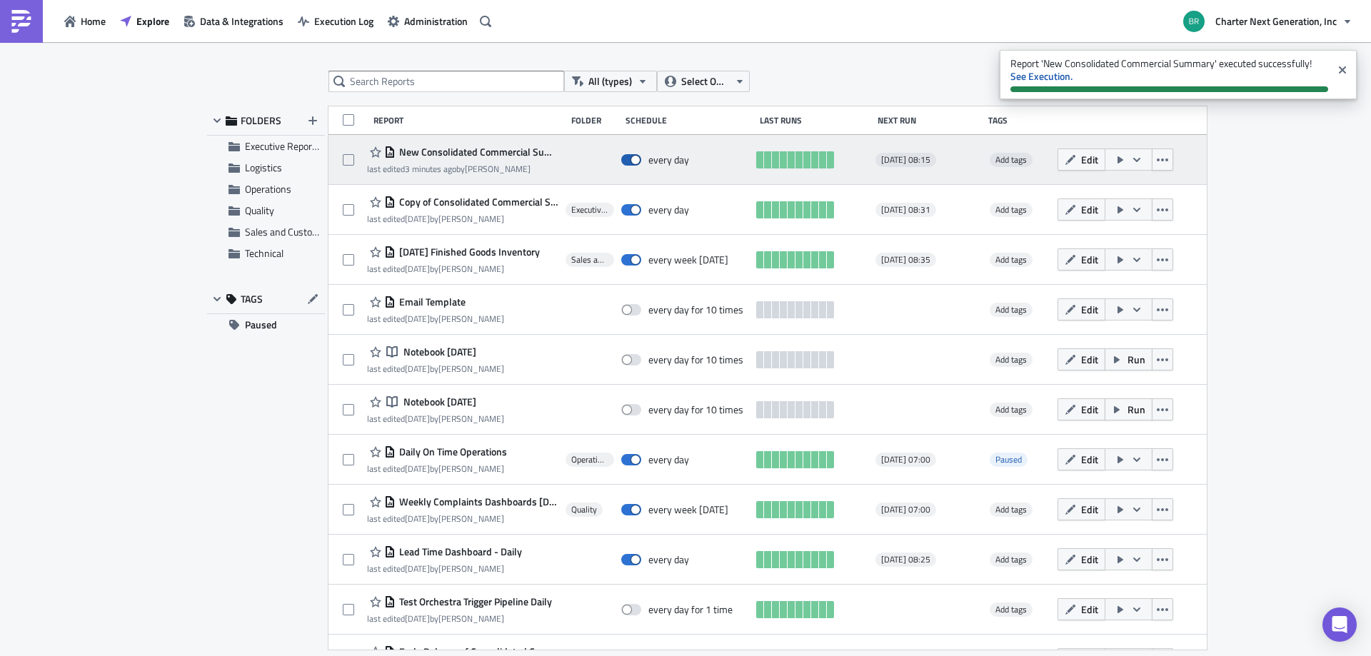
click at [640, 161] on span at bounding box center [631, 159] width 20 height 11
click at [633, 161] on input "checkbox" at bounding box center [628, 160] width 9 height 9
checkbox input "false"
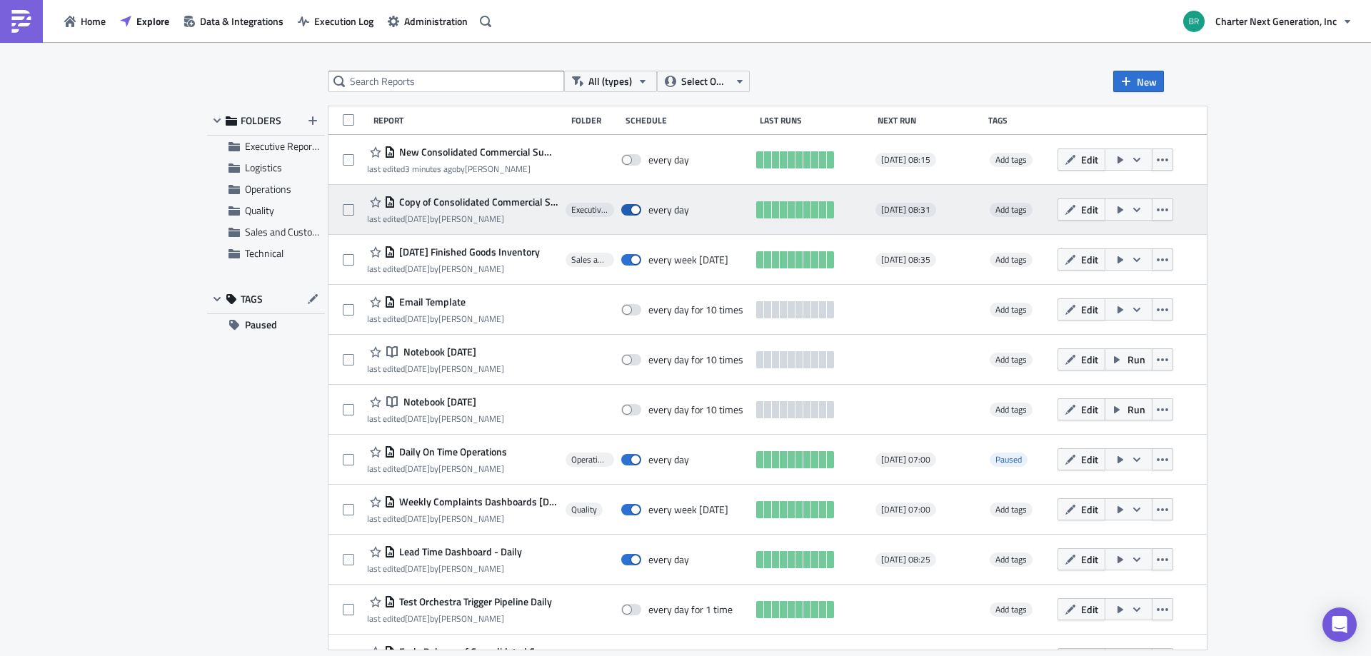
click at [641, 209] on span at bounding box center [631, 209] width 20 height 11
click at [633, 209] on input "checkbox" at bounding box center [628, 210] width 9 height 9
checkbox input "false"
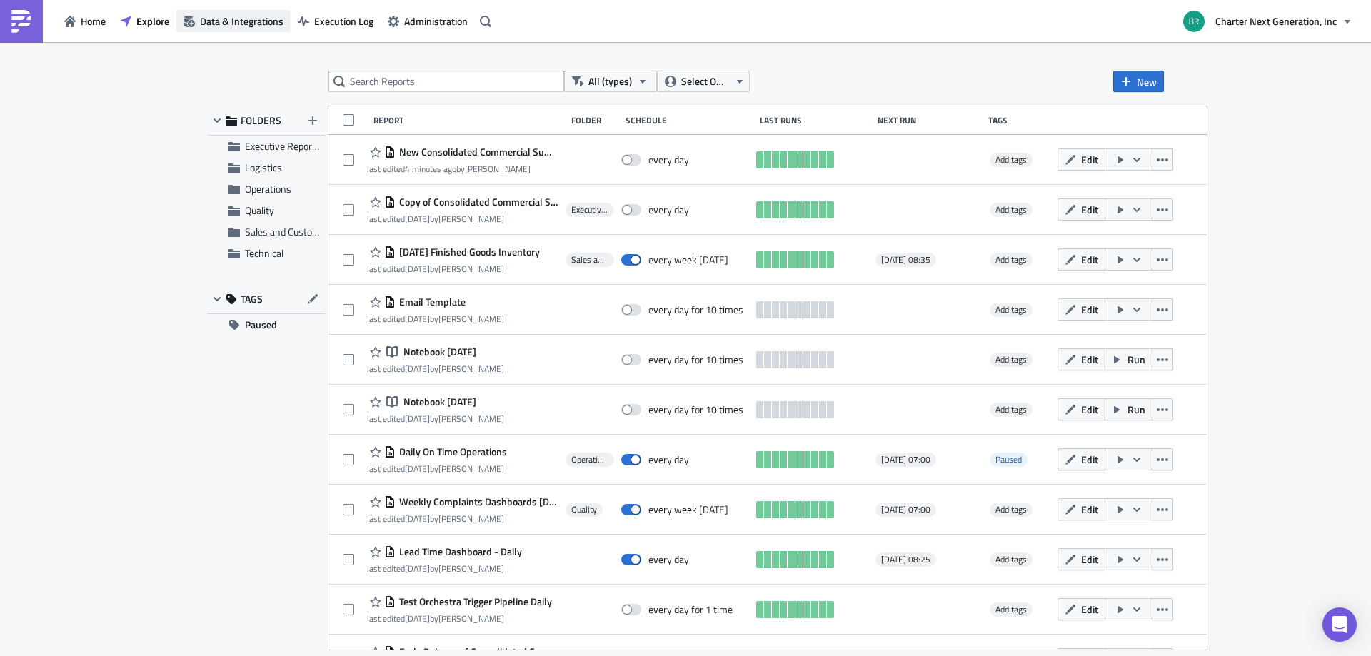
click at [220, 21] on span "Data & Integrations" at bounding box center [242, 21] width 84 height 15
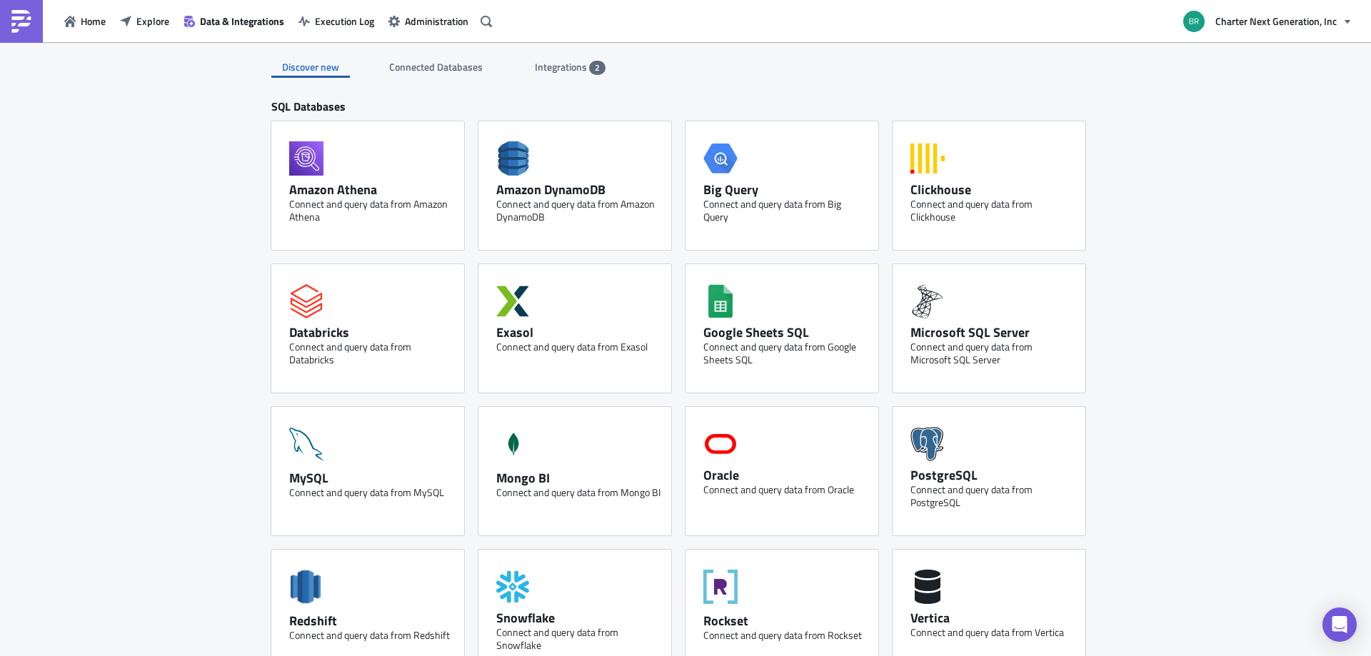
click at [583, 62] on div "Integrations 2" at bounding box center [570, 66] width 71 height 21
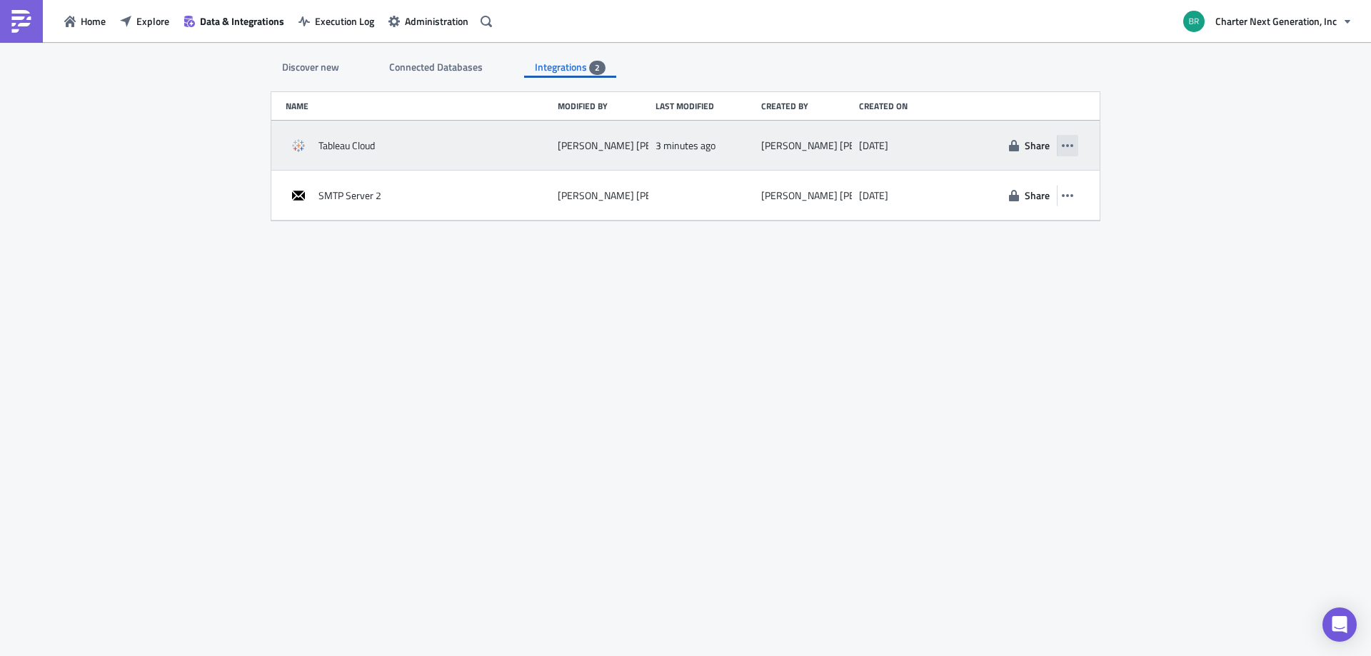
click at [1074, 144] on button "button" at bounding box center [1067, 145] width 21 height 21
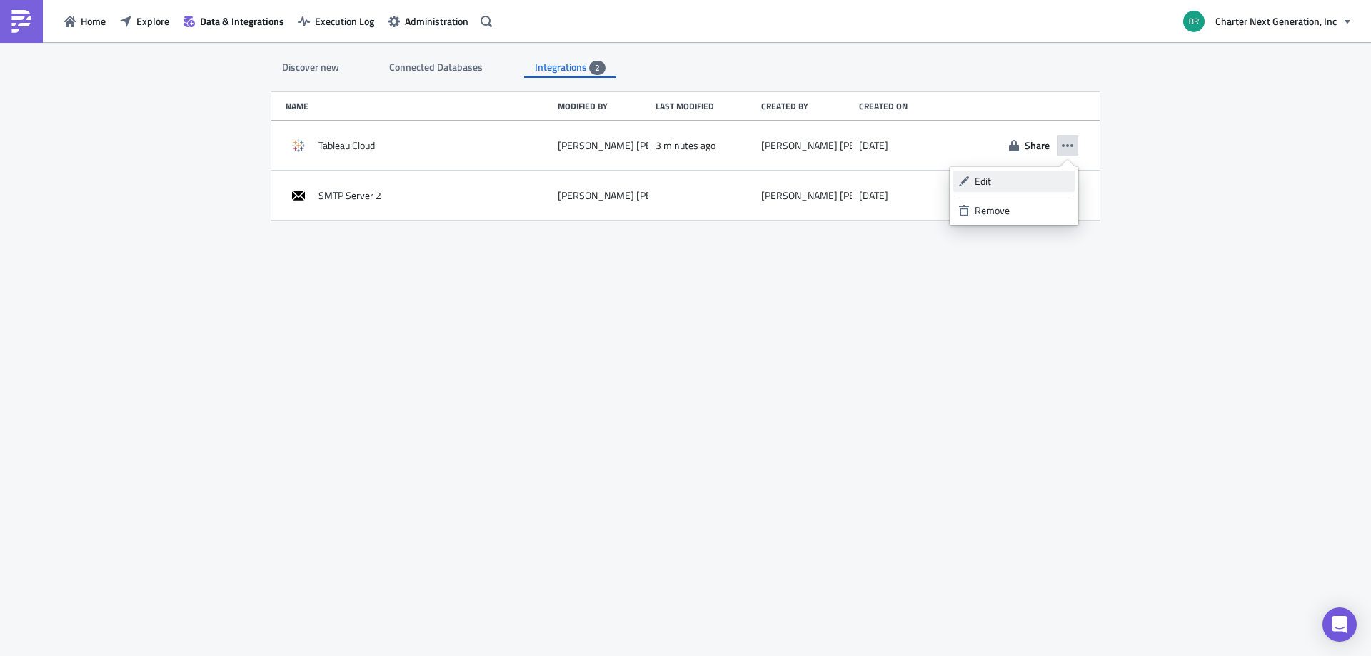
click at [992, 186] on div "Edit" at bounding box center [1022, 181] width 95 height 14
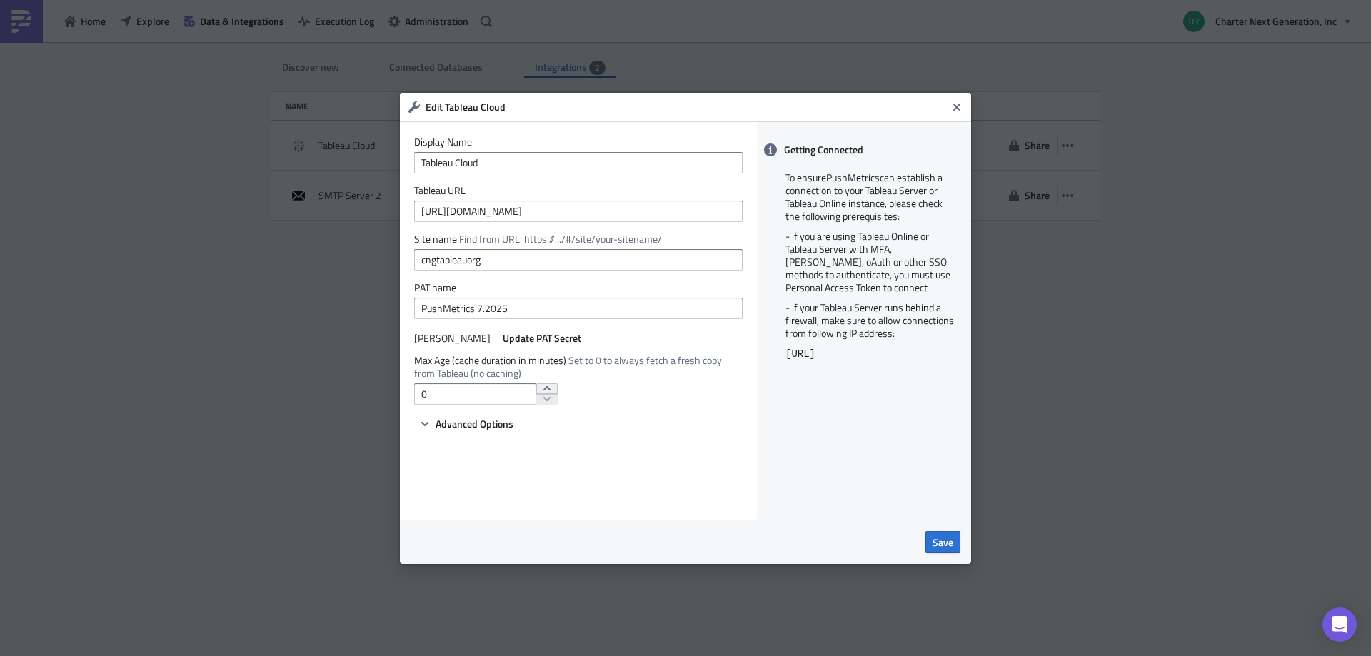
type input "1"
click at [536, 385] on button "increment" at bounding box center [546, 388] width 21 height 11
click at [929, 543] on button "Save" at bounding box center [942, 542] width 35 height 22
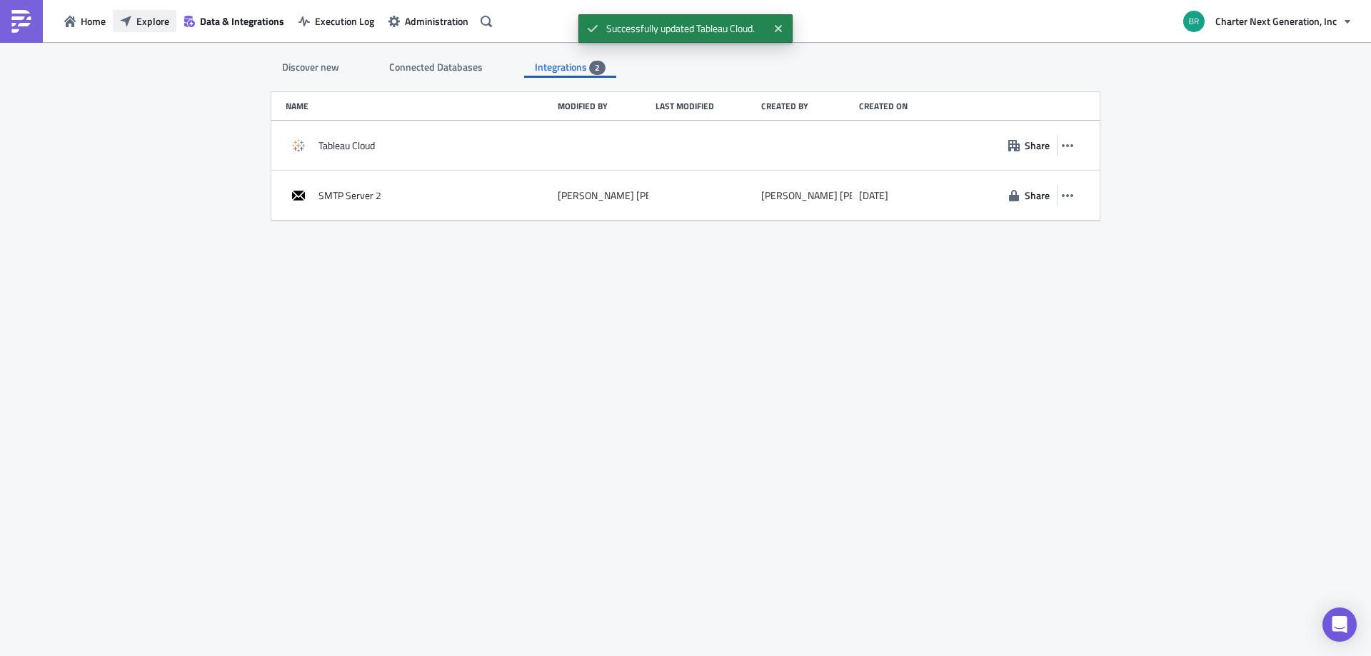
click at [123, 18] on icon "button" at bounding box center [125, 21] width 11 height 11
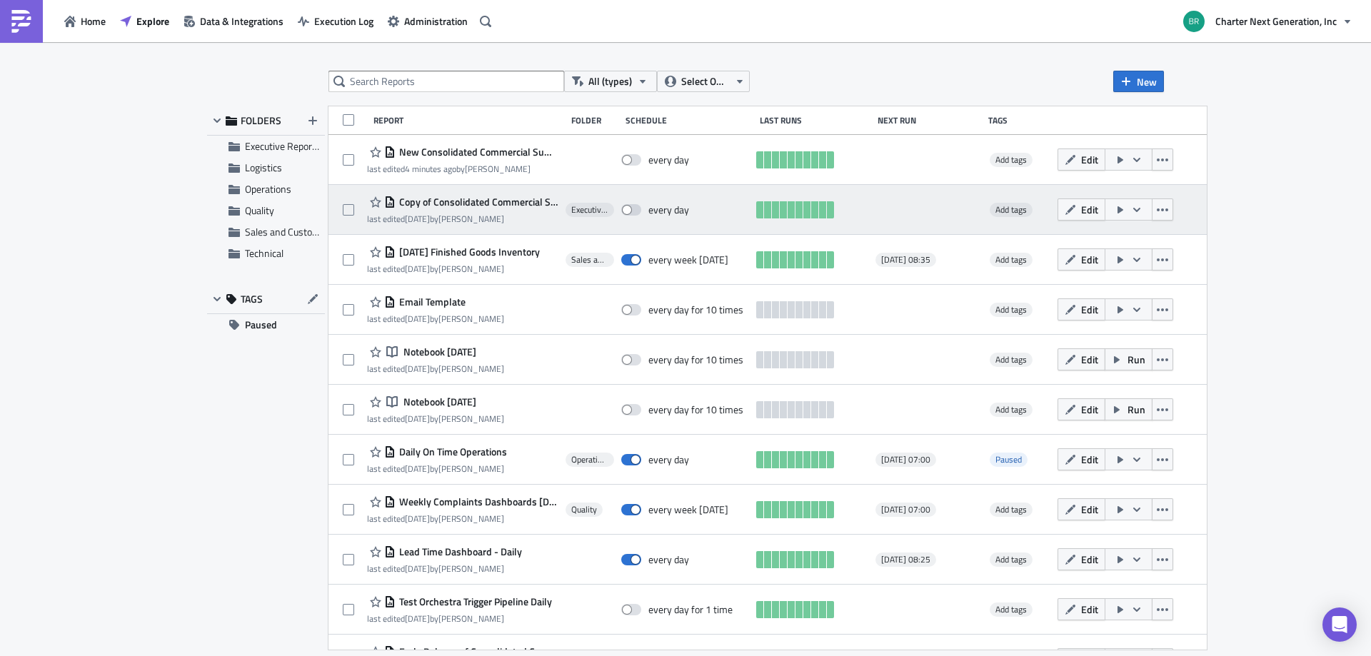
click at [1152, 206] on button "button" at bounding box center [1129, 210] width 48 height 22
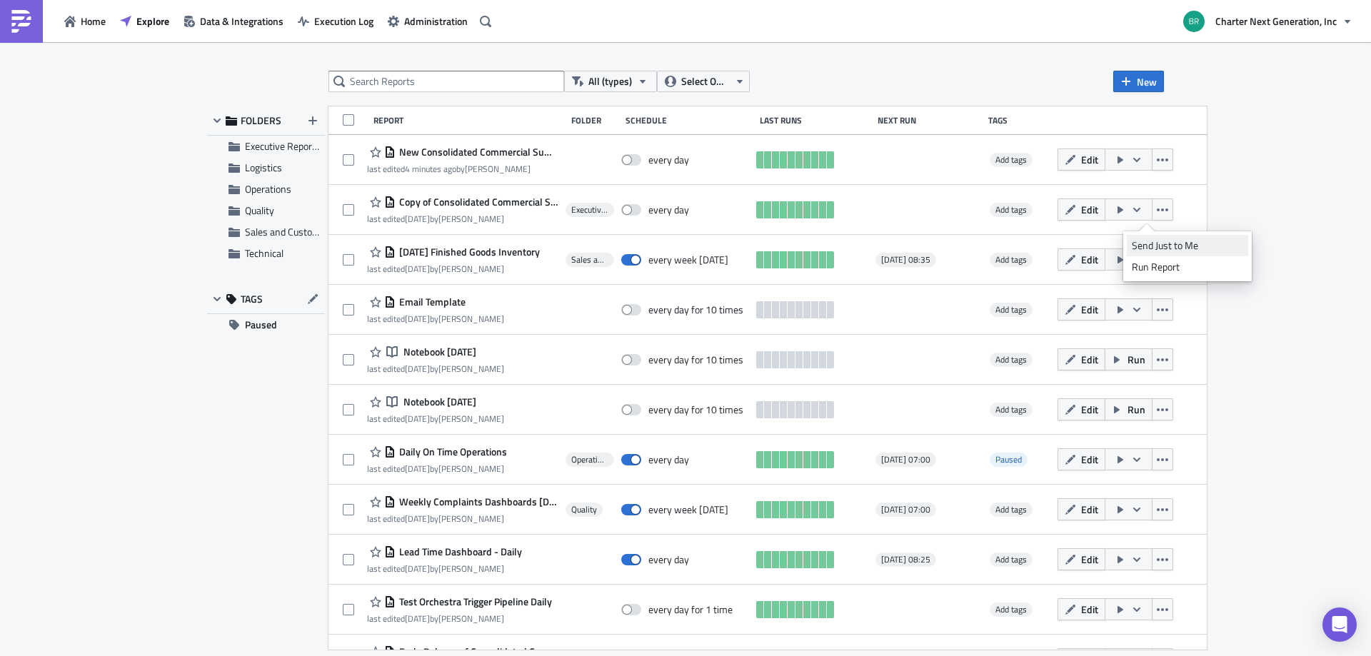
click at [1169, 249] on div "Send Just to Me" at bounding box center [1187, 245] width 111 height 14
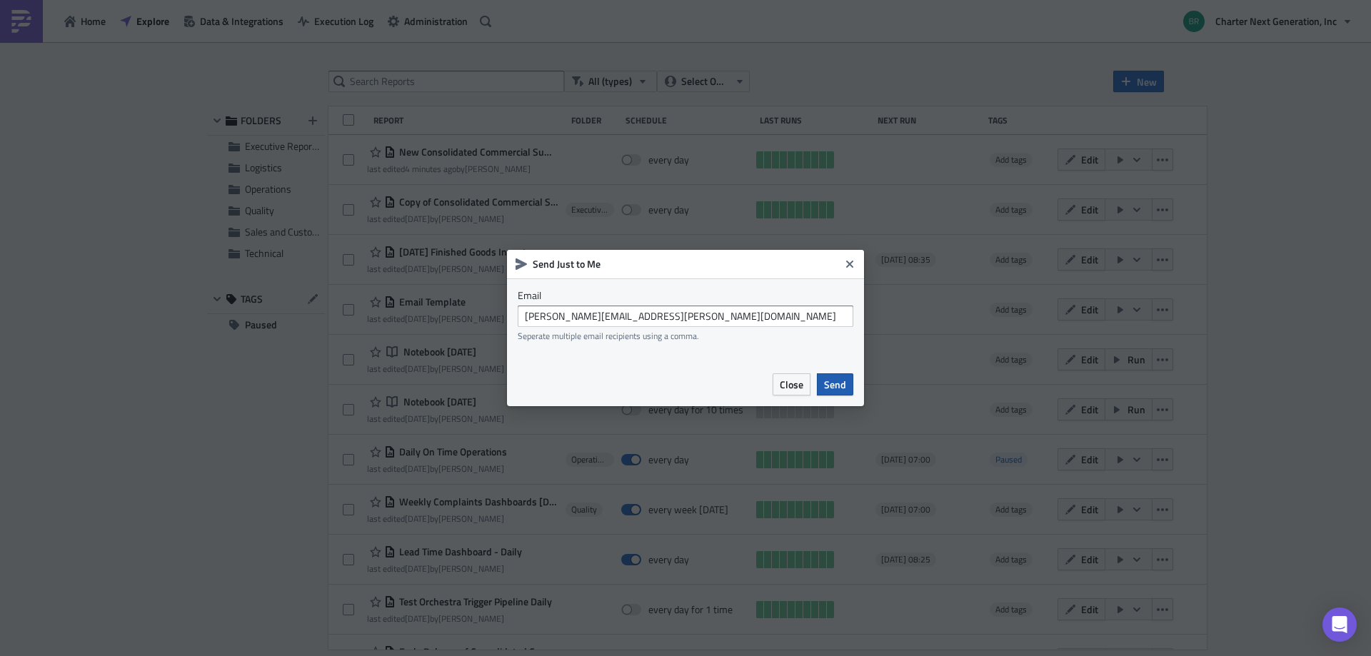
click at [828, 391] on span "Send" at bounding box center [835, 384] width 22 height 15
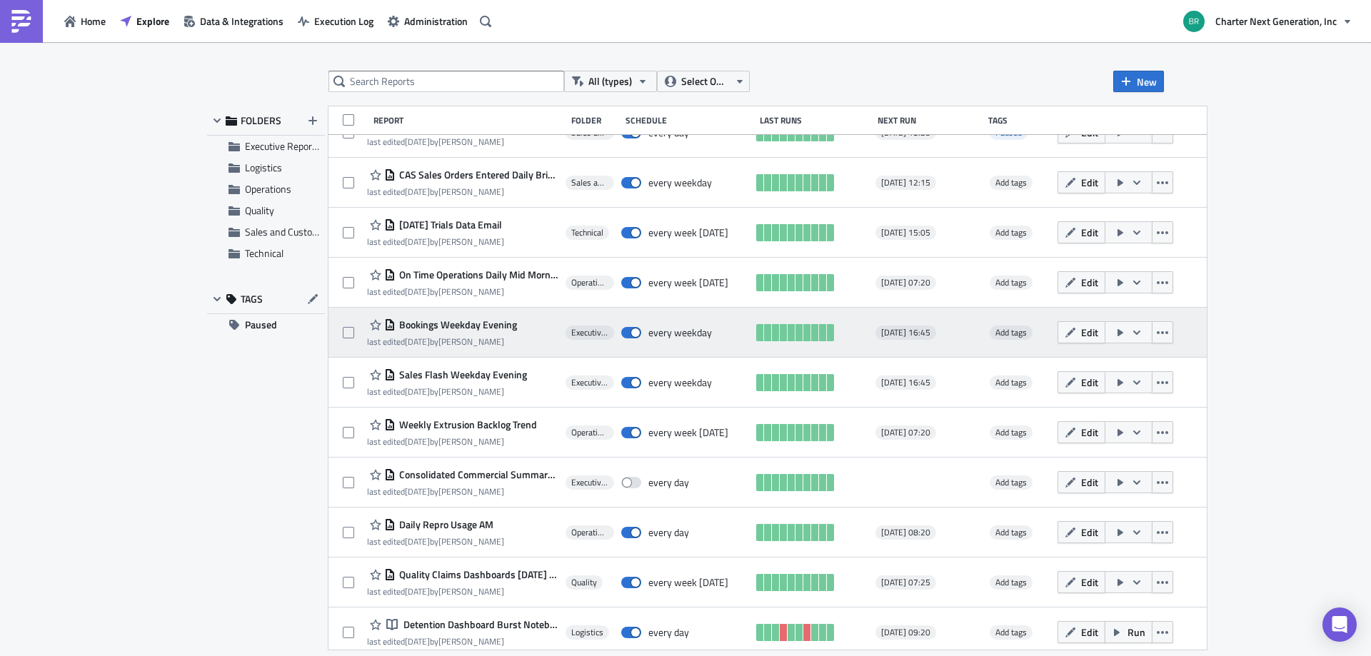
scroll to position [635, 0]
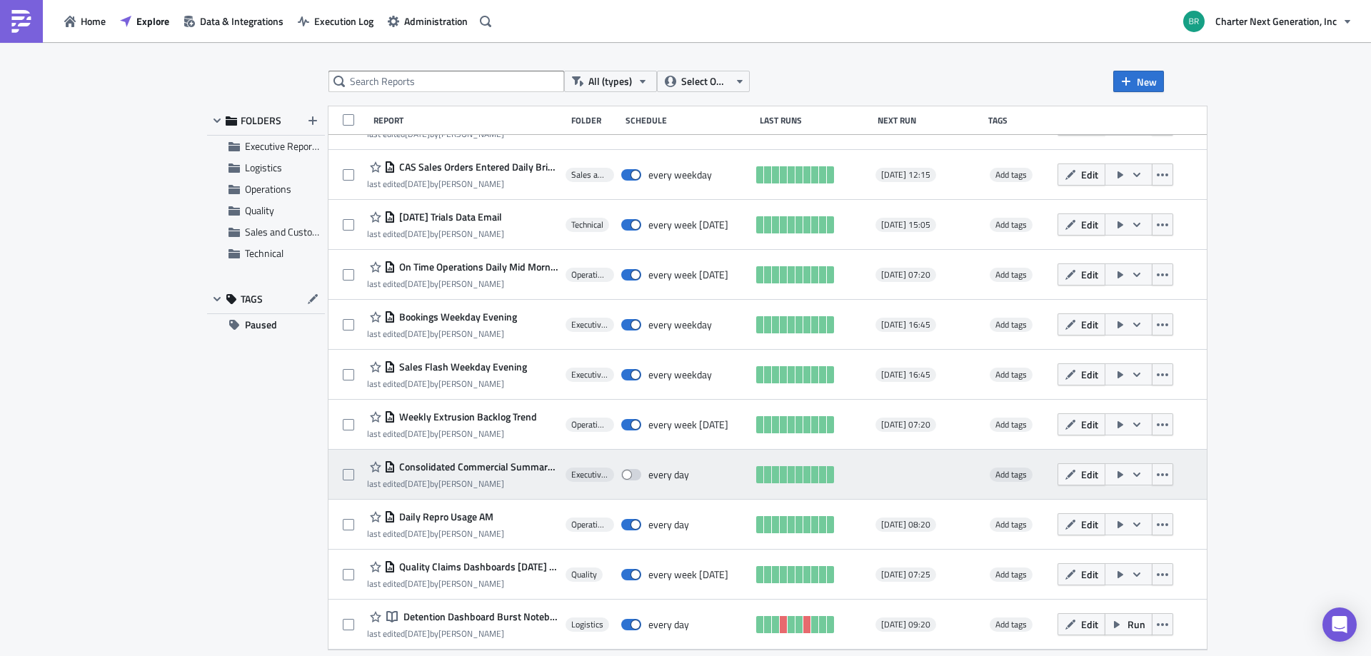
click at [1142, 471] on icon "button" at bounding box center [1136, 474] width 11 height 11
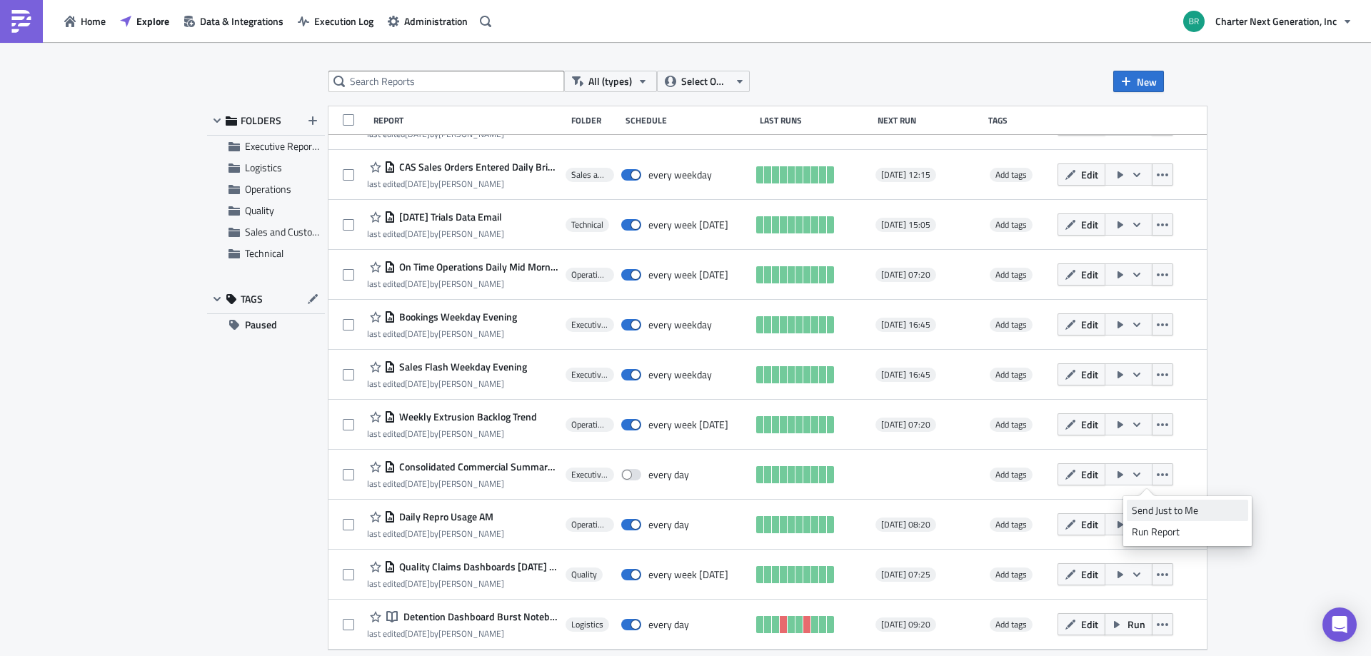
click at [1158, 508] on div "Send Just to Me" at bounding box center [1187, 510] width 111 height 14
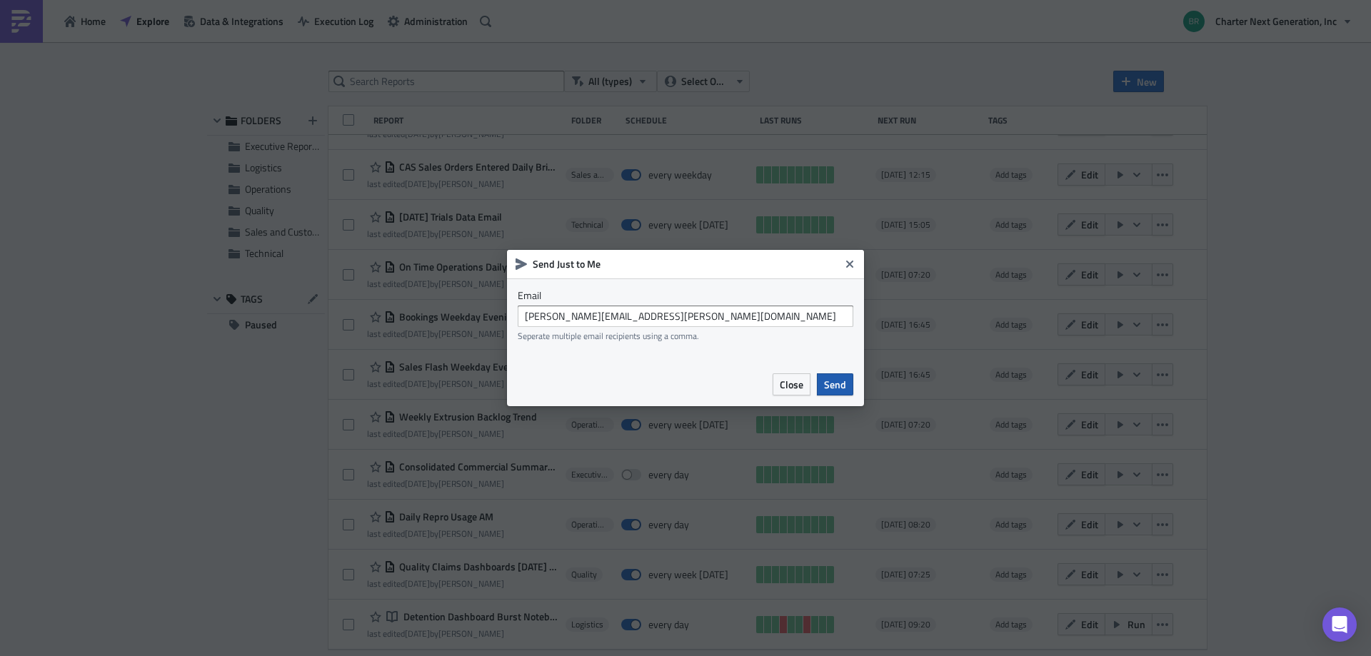
click at [832, 381] on span "Send" at bounding box center [835, 384] width 22 height 15
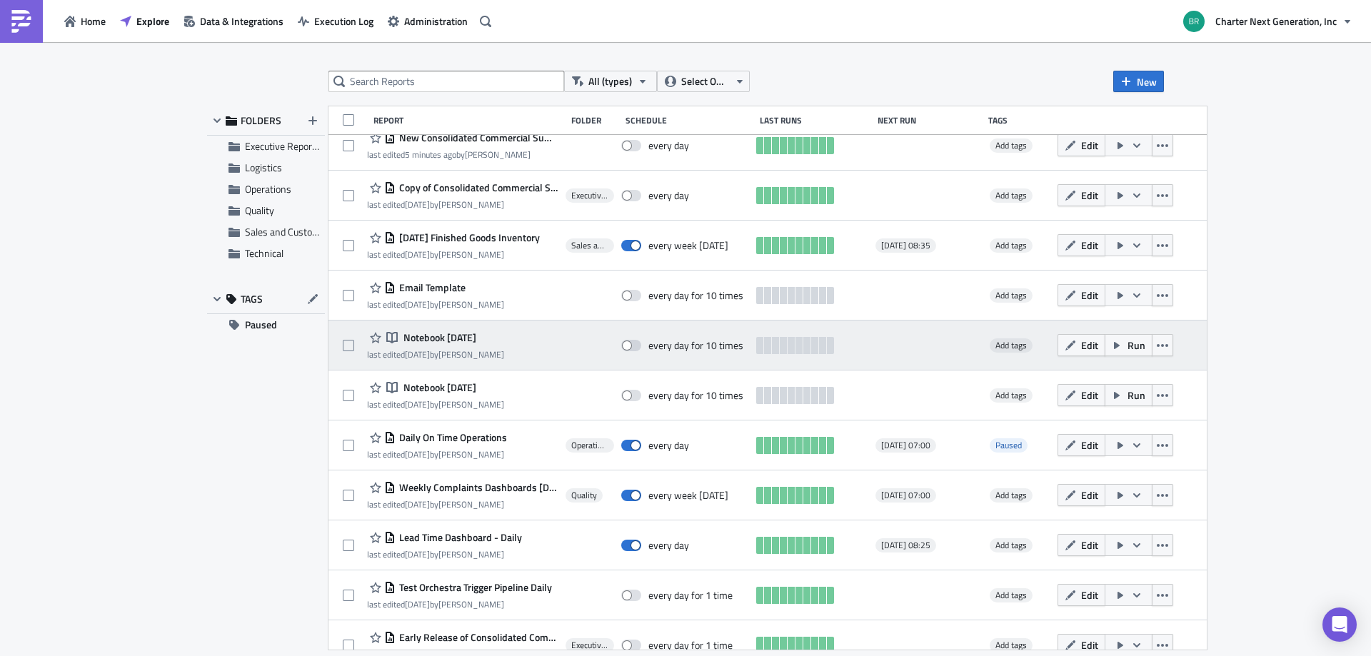
scroll to position [0, 0]
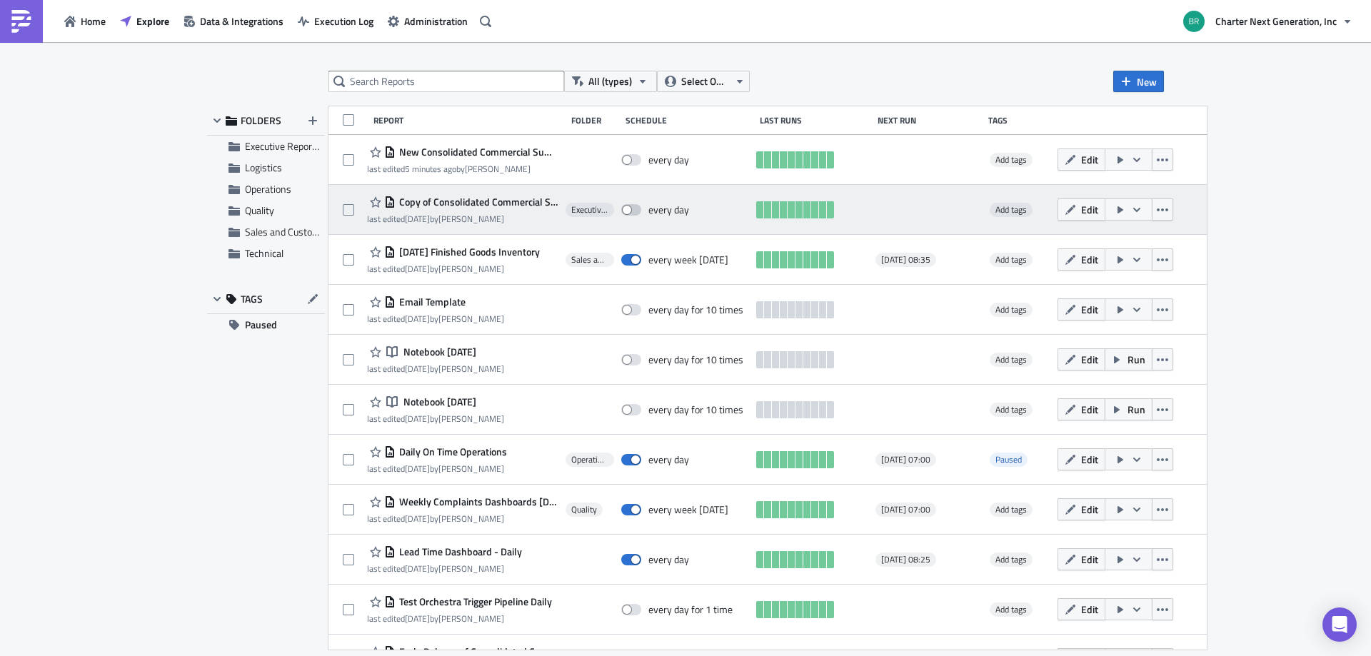
click at [635, 211] on span at bounding box center [631, 209] width 20 height 11
click at [633, 211] on input "checkbox" at bounding box center [628, 210] width 9 height 9
checkbox input "true"
click at [1142, 213] on icon "button" at bounding box center [1136, 209] width 11 height 11
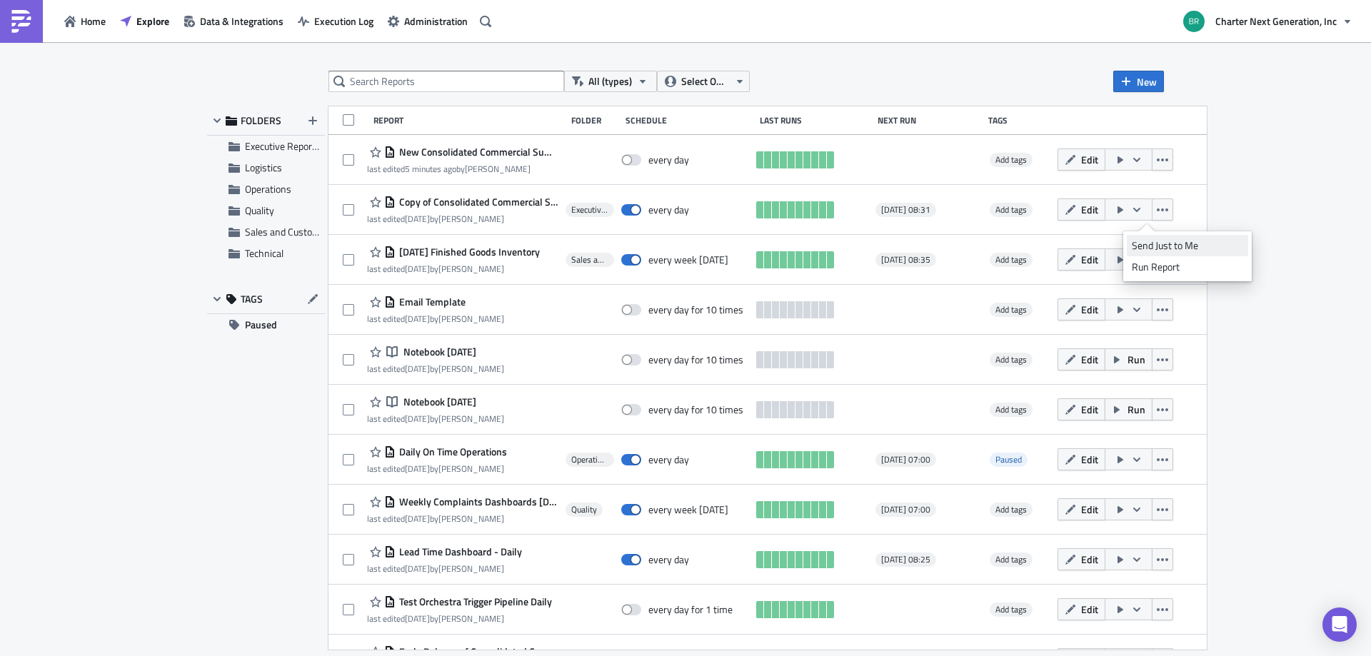
click at [1170, 246] on div "Send Just to Me" at bounding box center [1187, 245] width 111 height 14
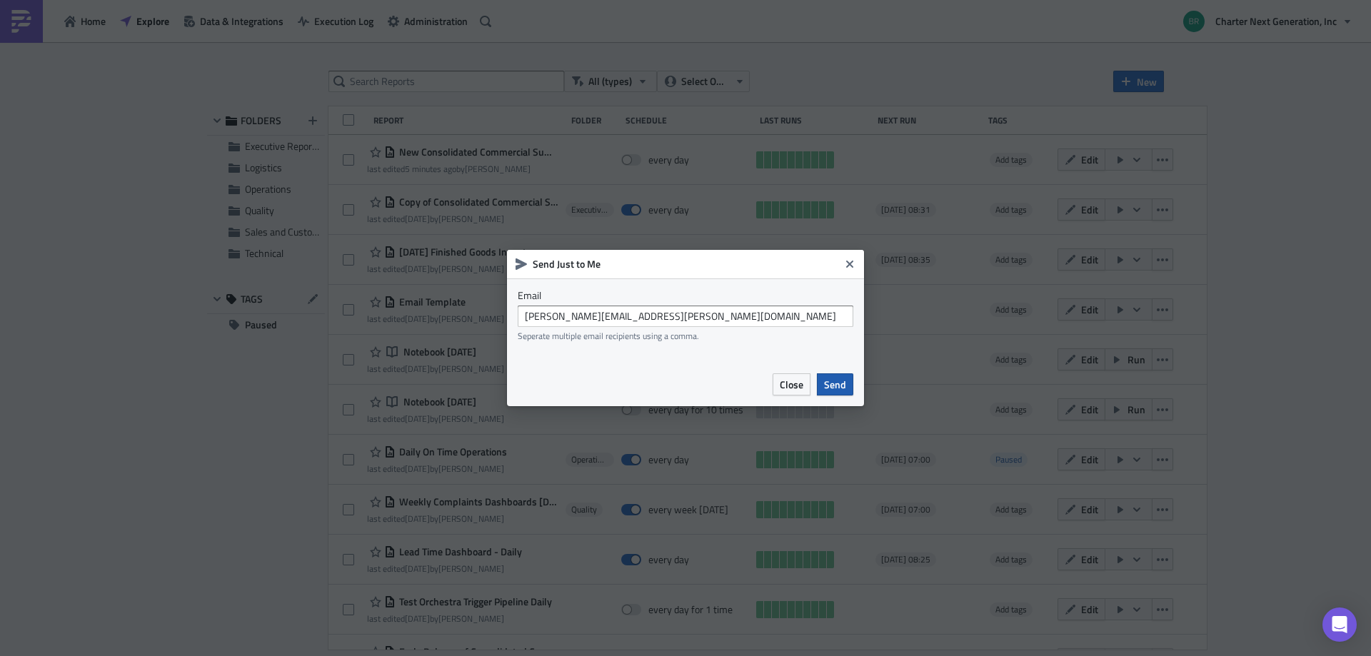
click at [835, 381] on span "Send" at bounding box center [835, 384] width 22 height 15
